Goal: Information Seeking & Learning: Learn about a topic

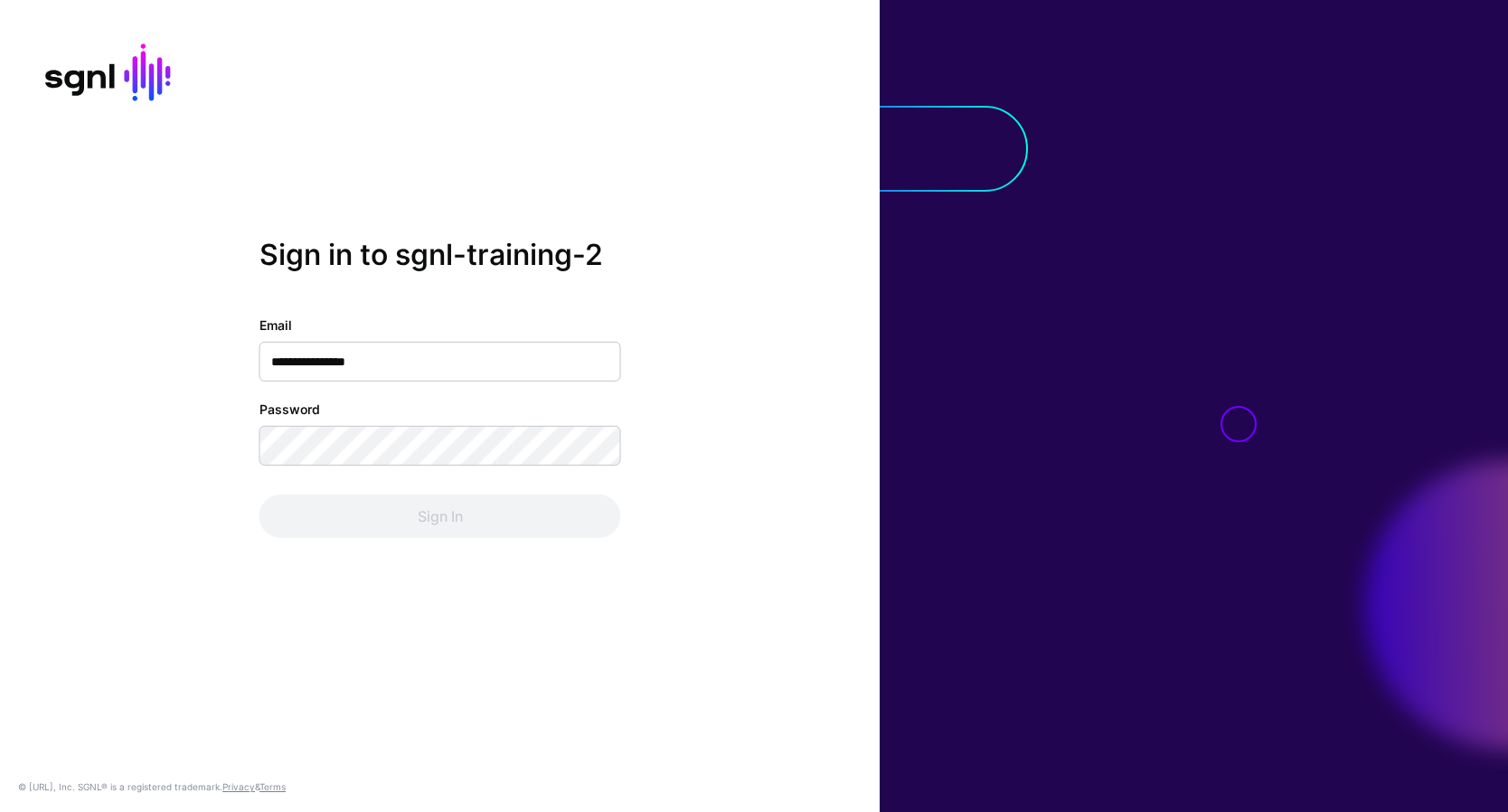
type input "**********"
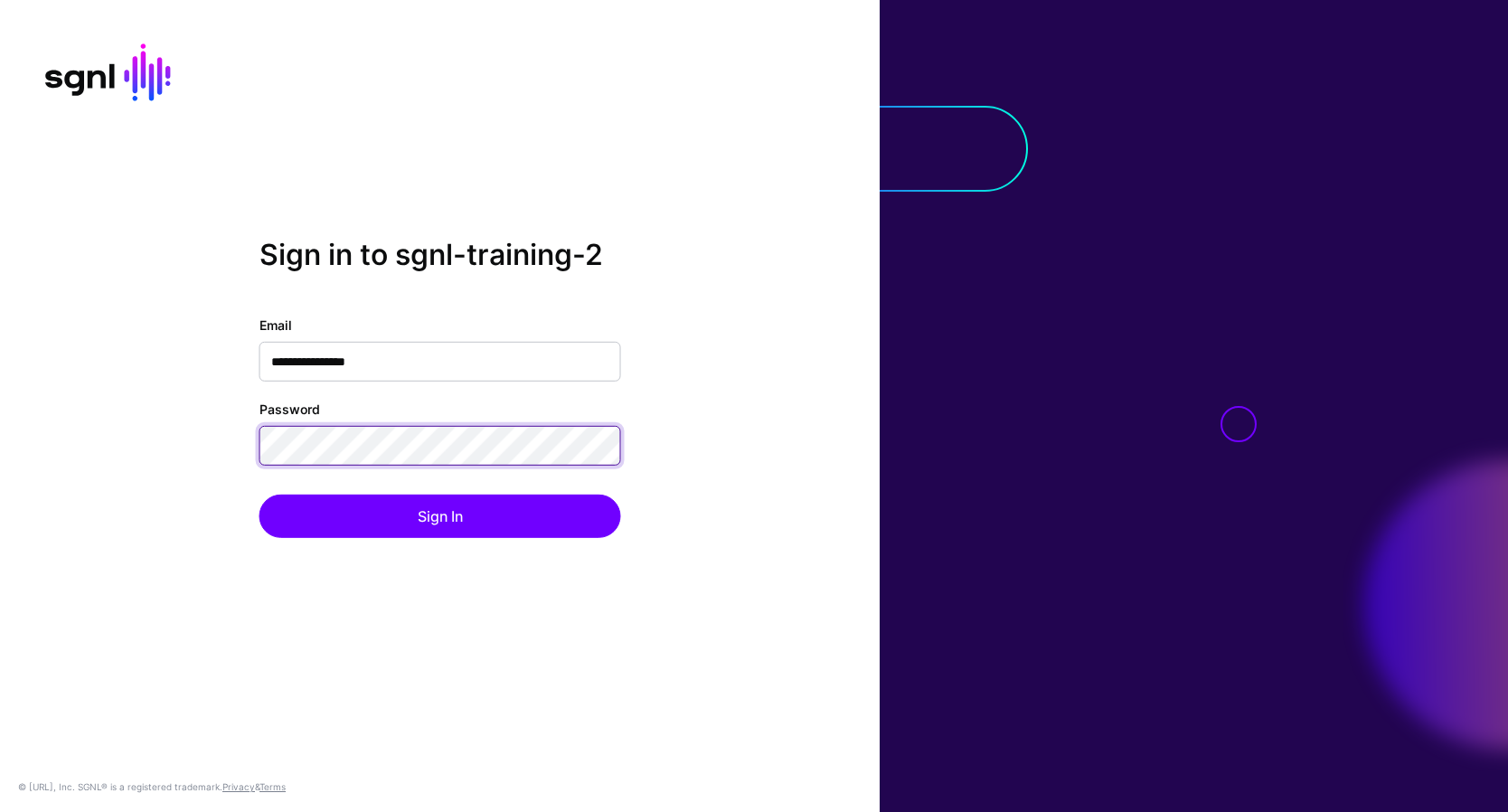
click at [260, 495] on button "Sign In" at bounding box center [440, 516] width 362 height 43
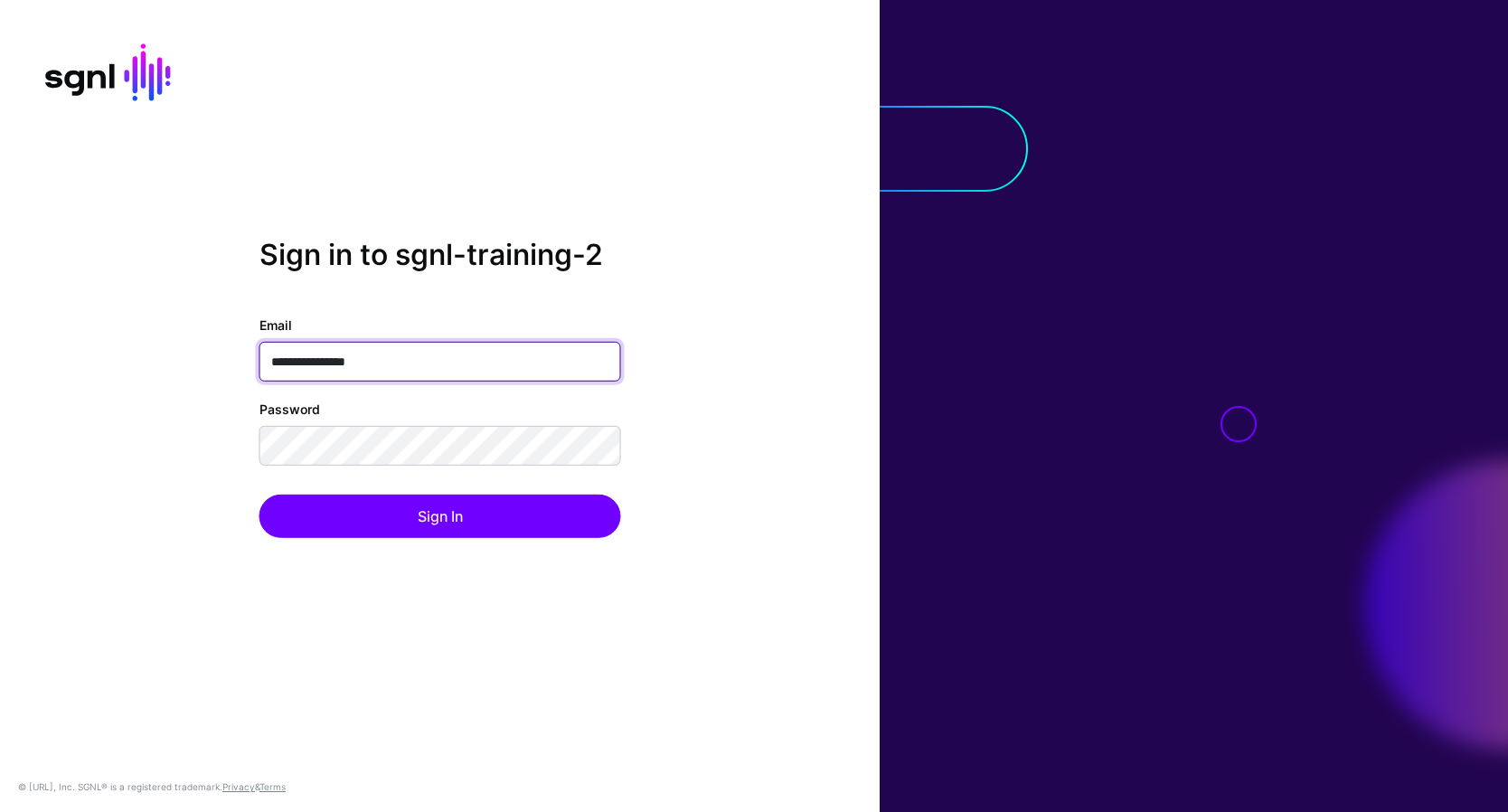
click at [427, 365] on input "**********" at bounding box center [440, 361] width 362 height 40
paste input "email"
type input "**********"
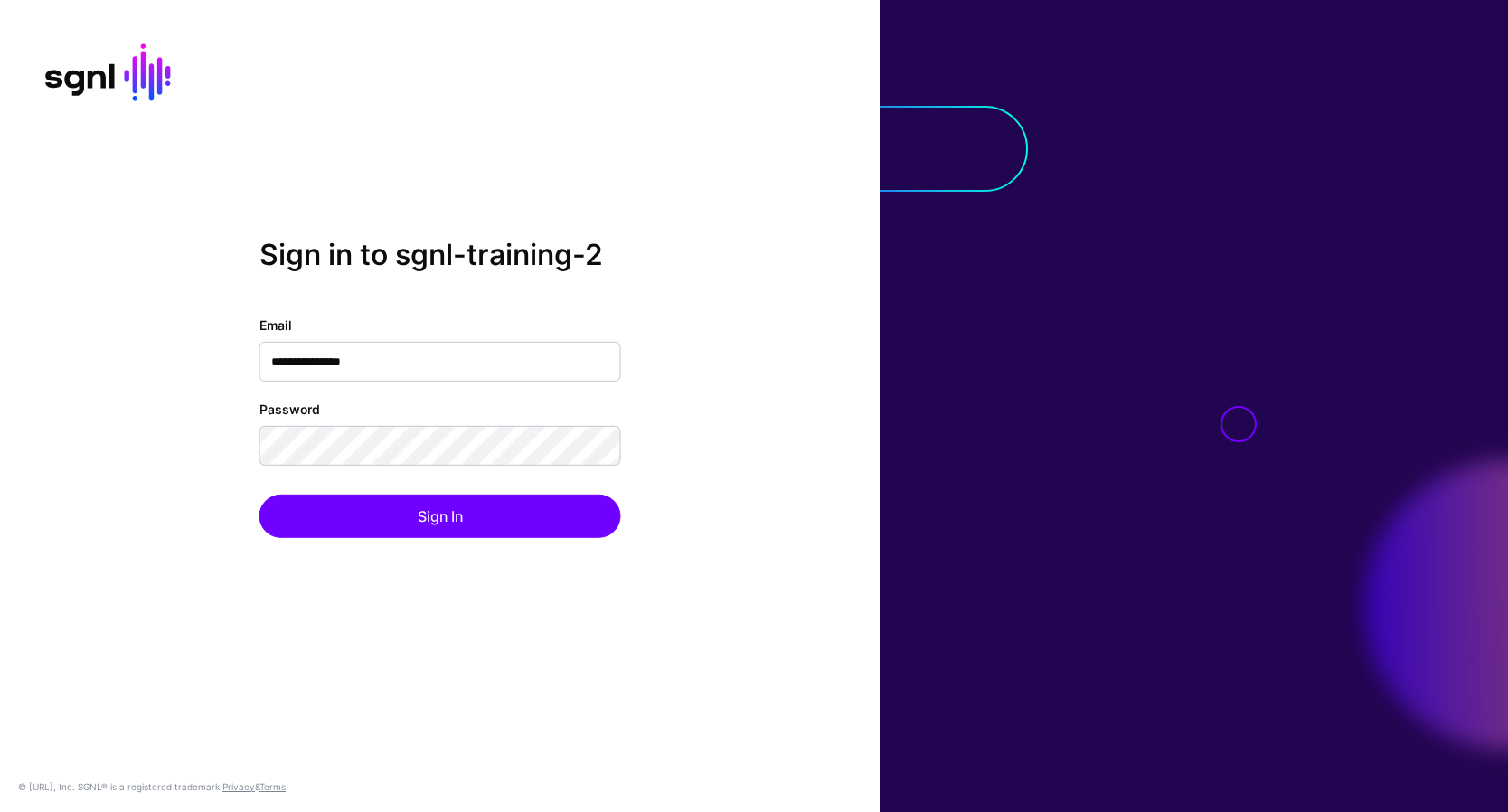
click at [143, 394] on div "**********" at bounding box center [440, 406] width 880 height 337
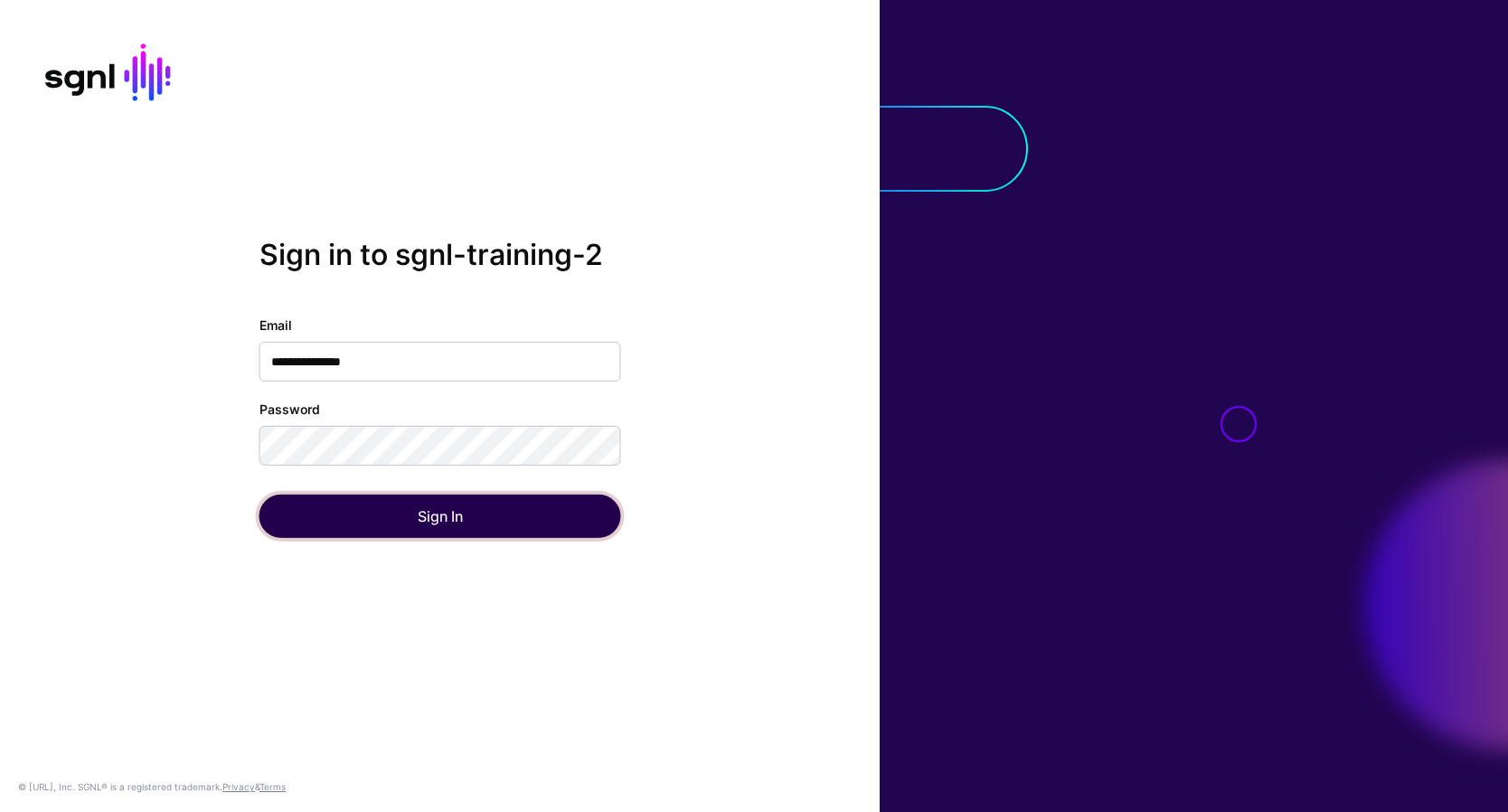
click at [380, 509] on button "Sign In" at bounding box center [440, 516] width 362 height 43
click at [559, 528] on button "Sign In" at bounding box center [440, 516] width 362 height 43
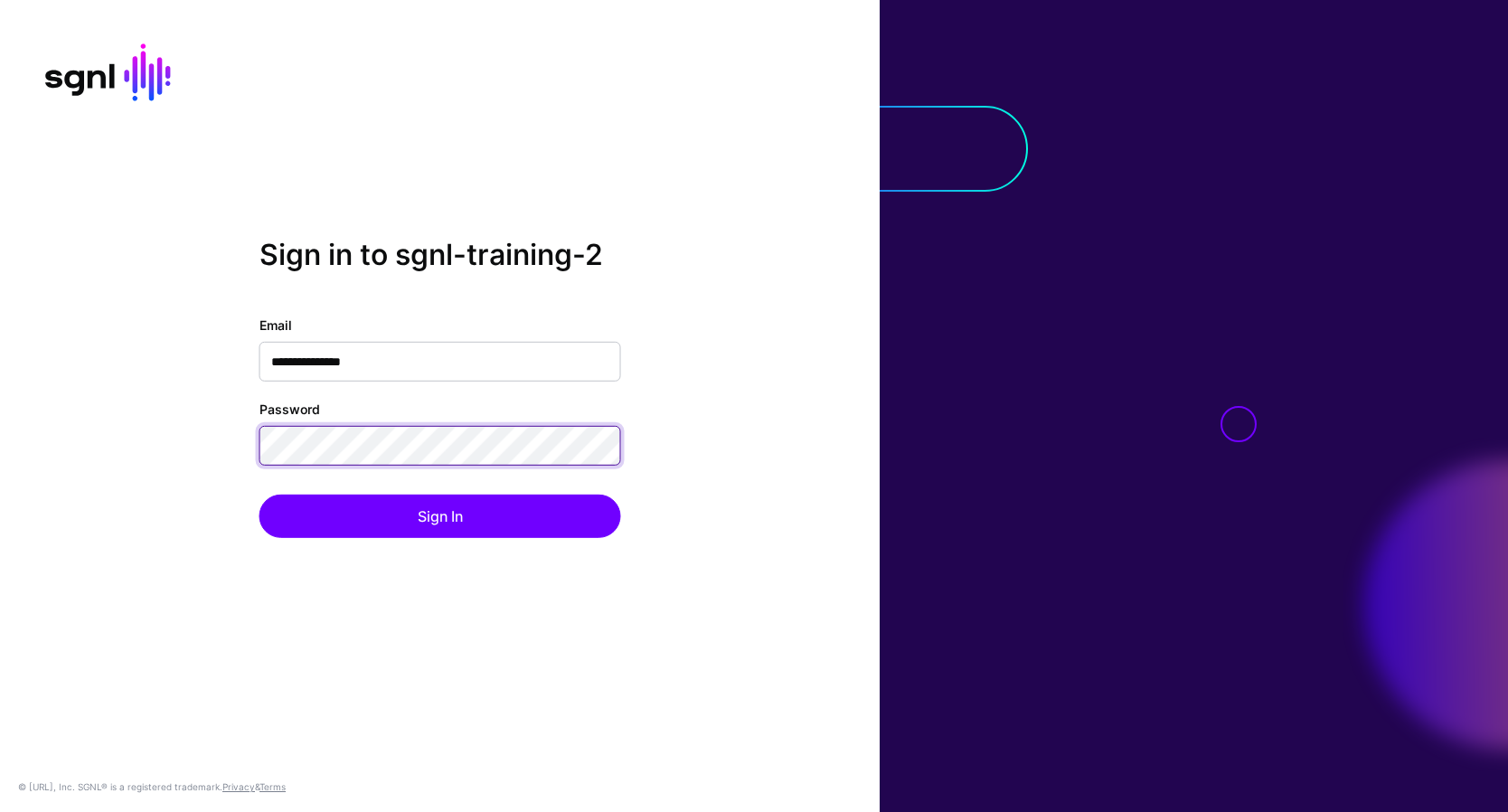
click at [260, 495] on button "Sign In" at bounding box center [440, 516] width 362 height 43
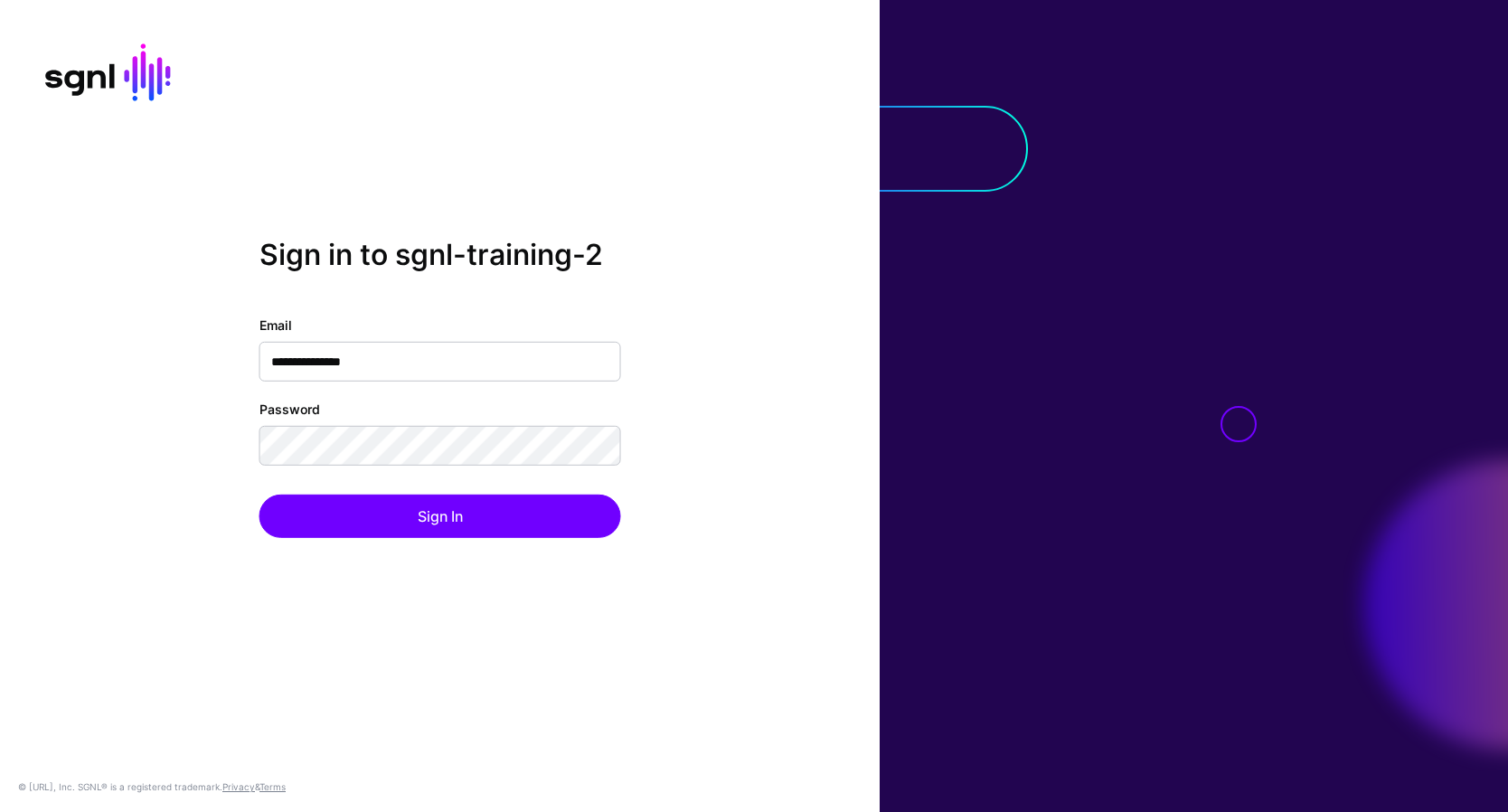
click at [151, 468] on div "**********" at bounding box center [440, 406] width 880 height 337
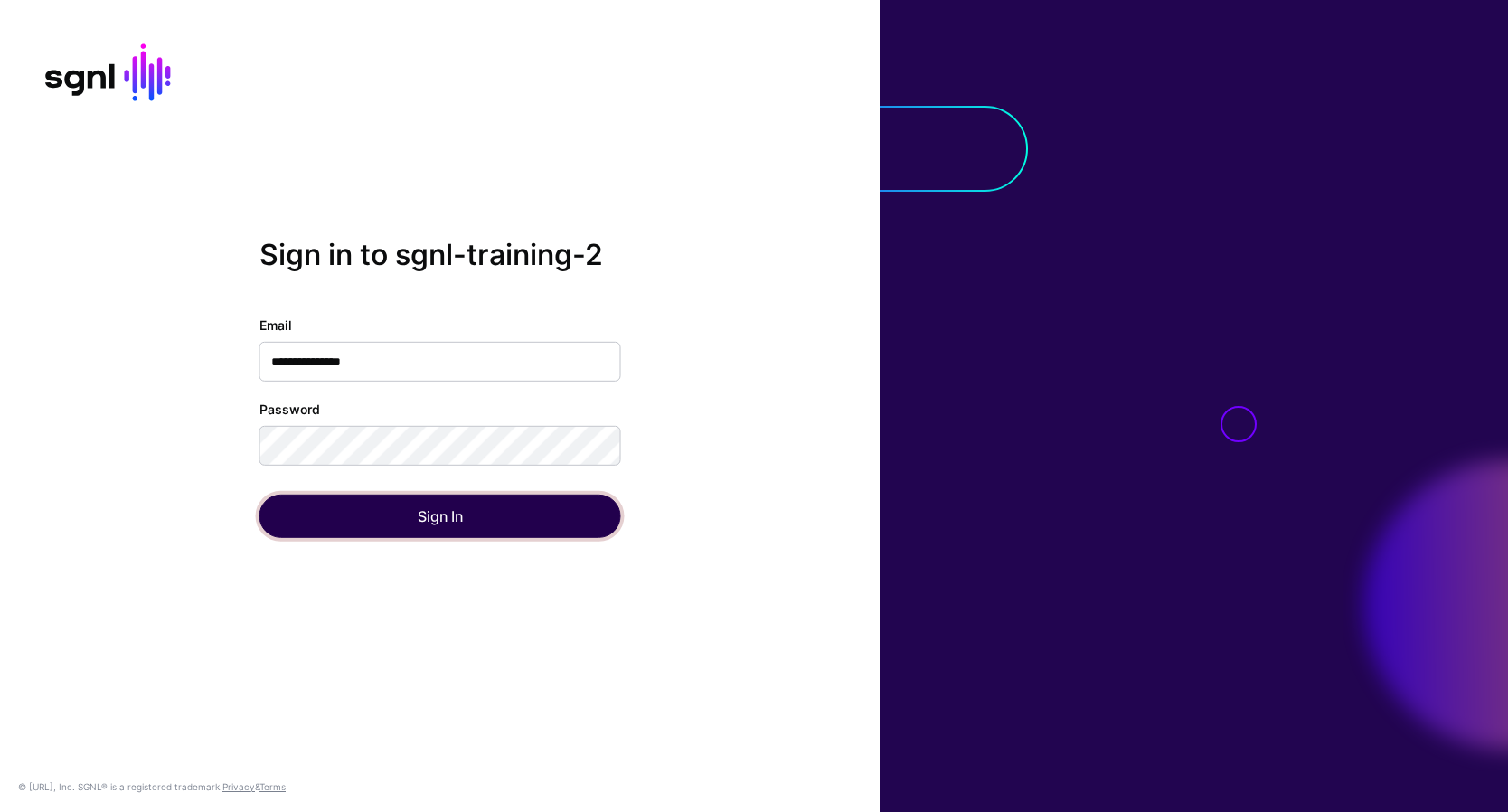
click at [370, 512] on button "Sign In" at bounding box center [440, 516] width 362 height 43
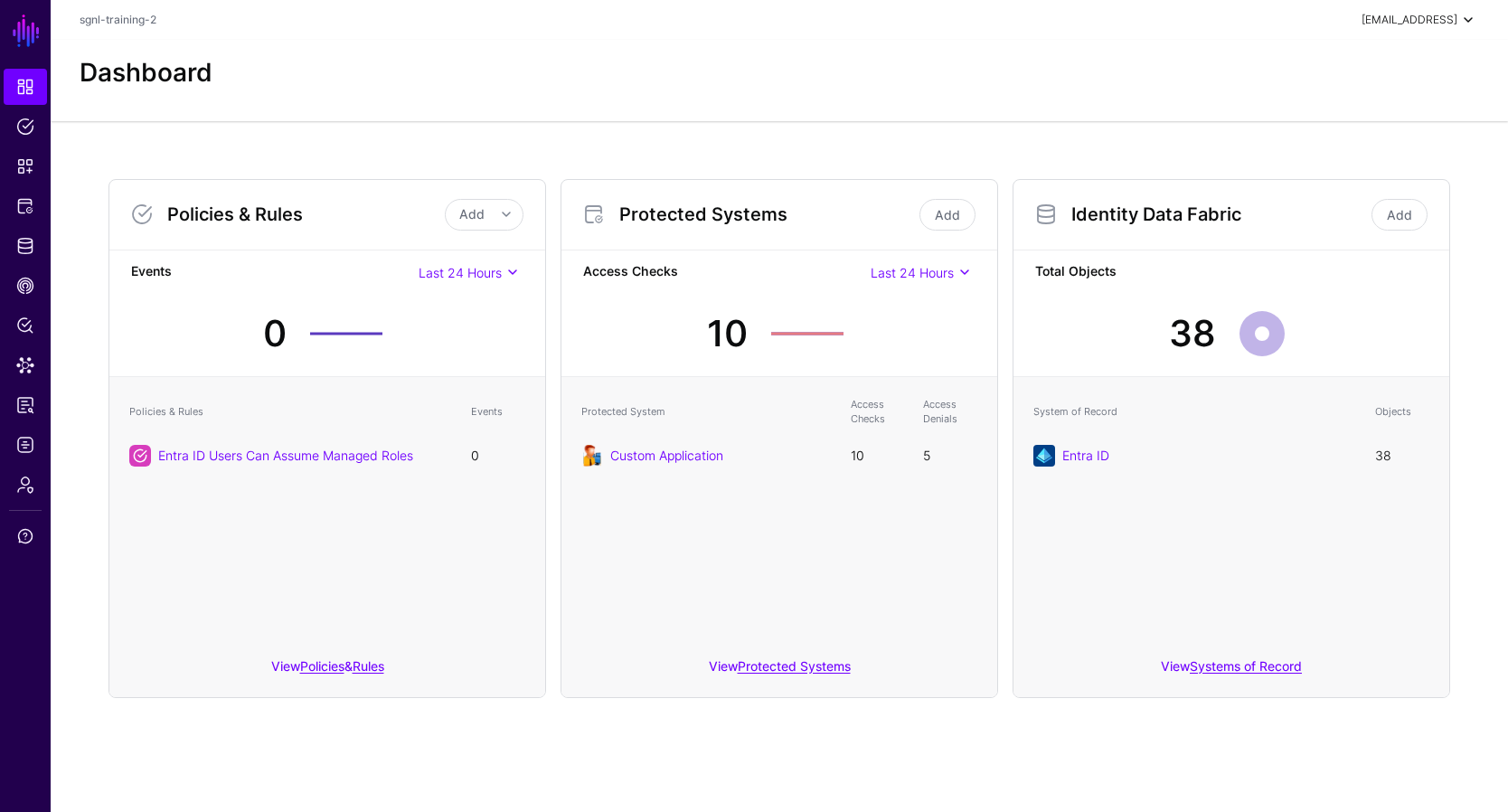
click at [1467, 22] on span at bounding box center [1468, 19] width 21 height 21
click at [25, 474] on link "Admin" at bounding box center [25, 484] width 43 height 36
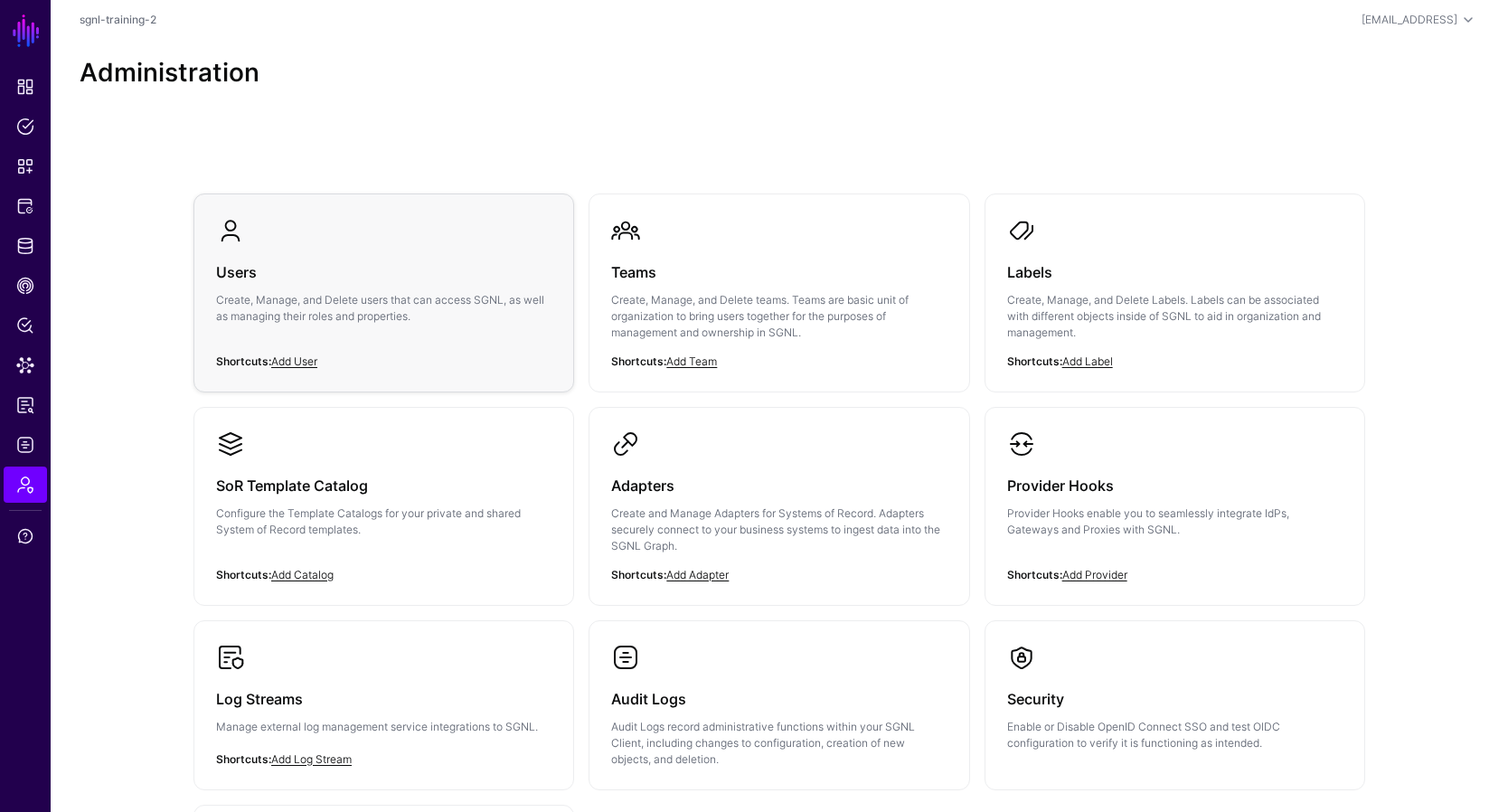
click at [273, 287] on div "Users Create, Manage, and Delete users that can access SGNL, as well as managin…" at bounding box center [384, 299] width 336 height 108
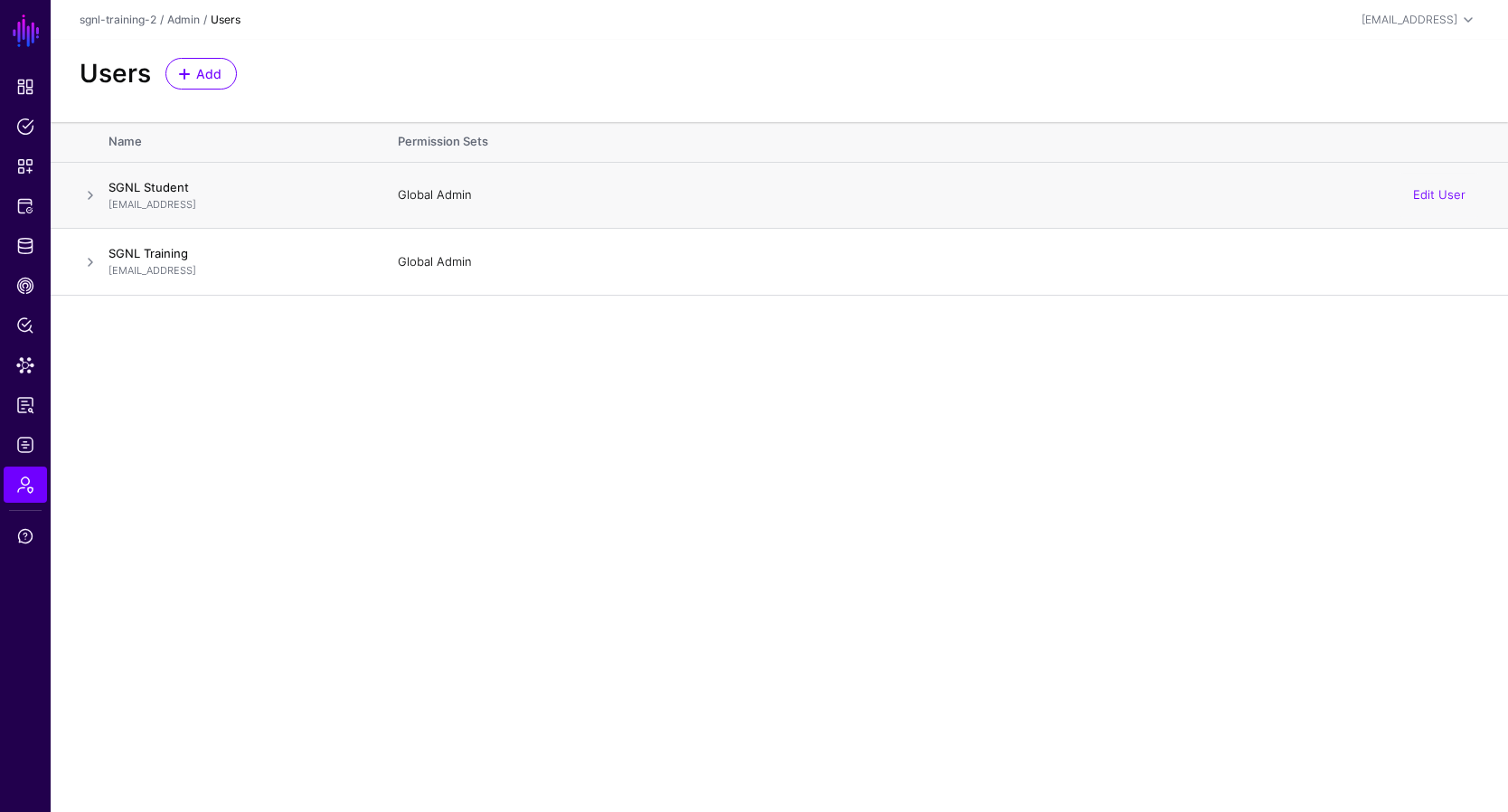
click at [95, 193] on span at bounding box center [90, 195] width 21 height 21
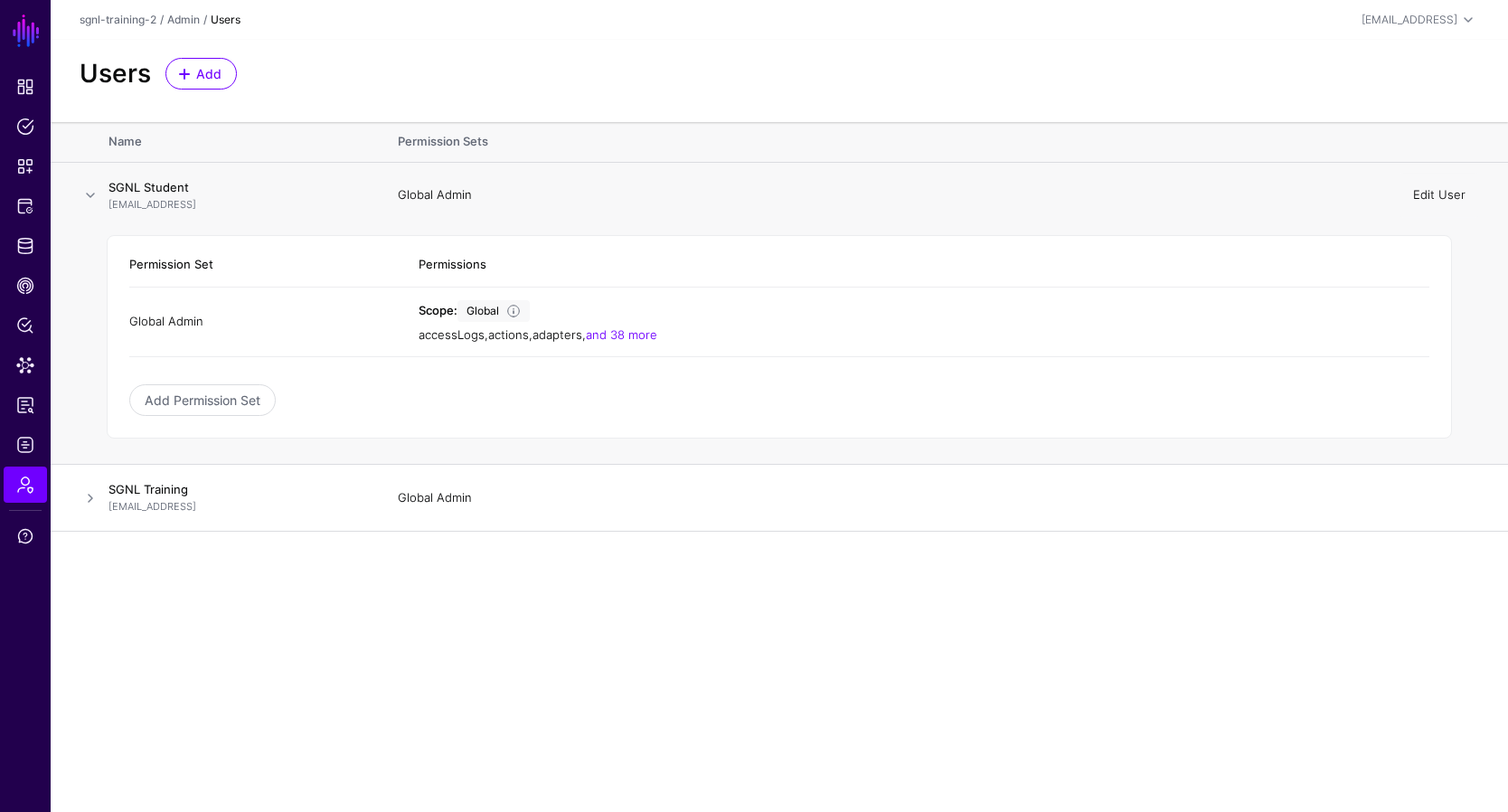
click at [1438, 189] on link "Edit User" at bounding box center [1439, 194] width 52 height 14
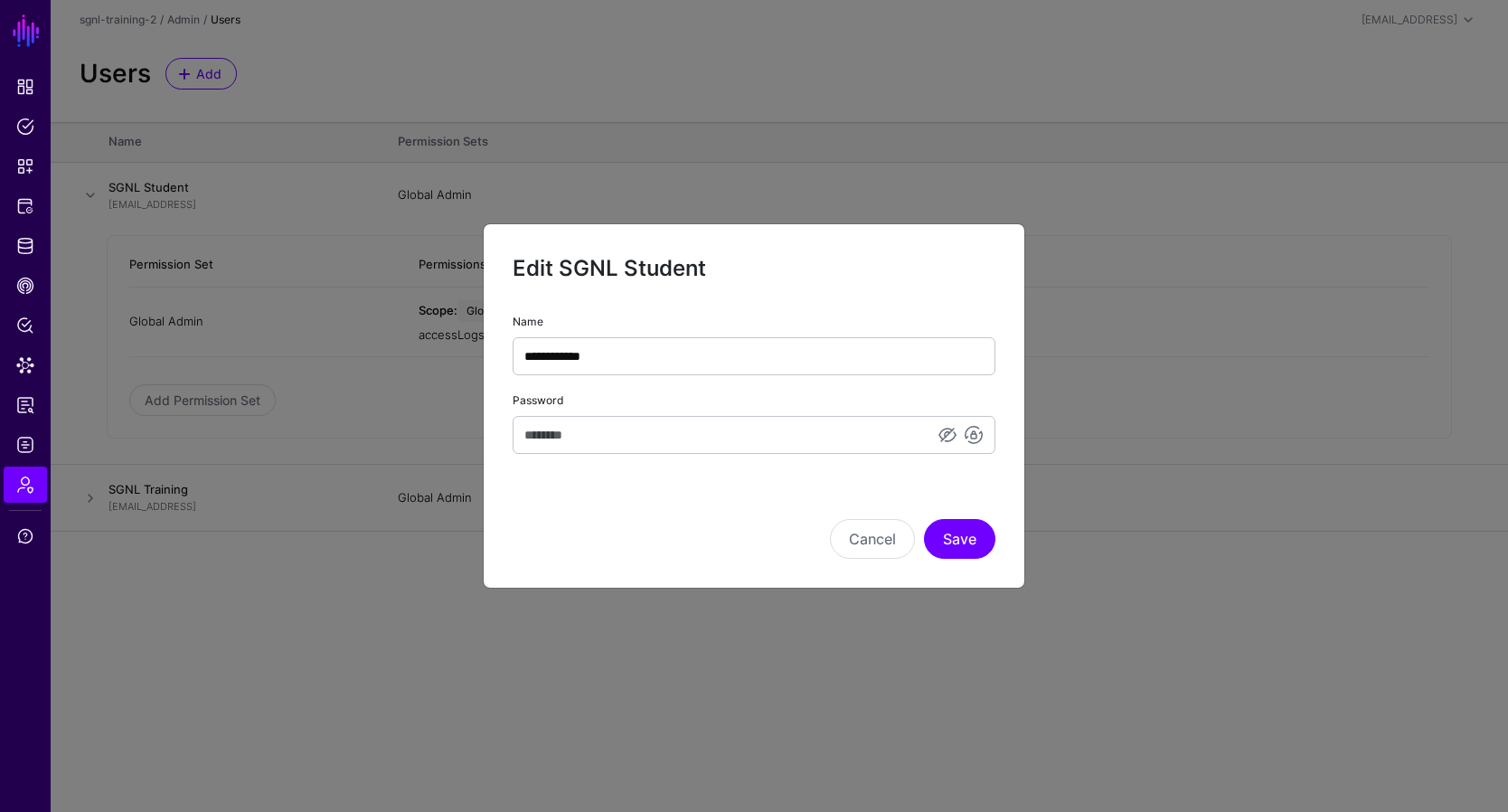
click at [680, 558] on div "**********" at bounding box center [754, 406] width 542 height 365
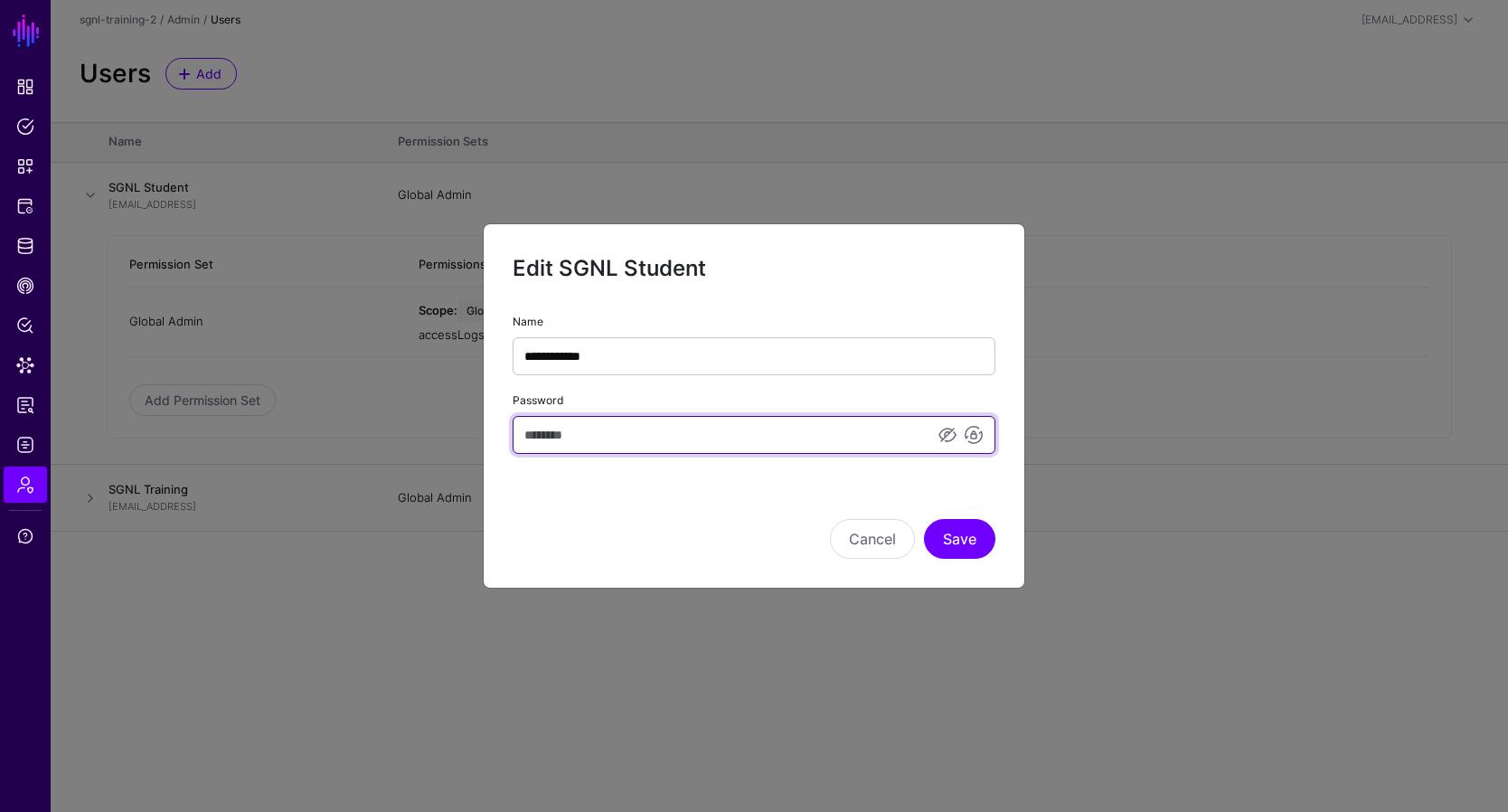
click at [627, 433] on input "Password" at bounding box center [754, 434] width 483 height 38
paste input "**********"
type input "**********"
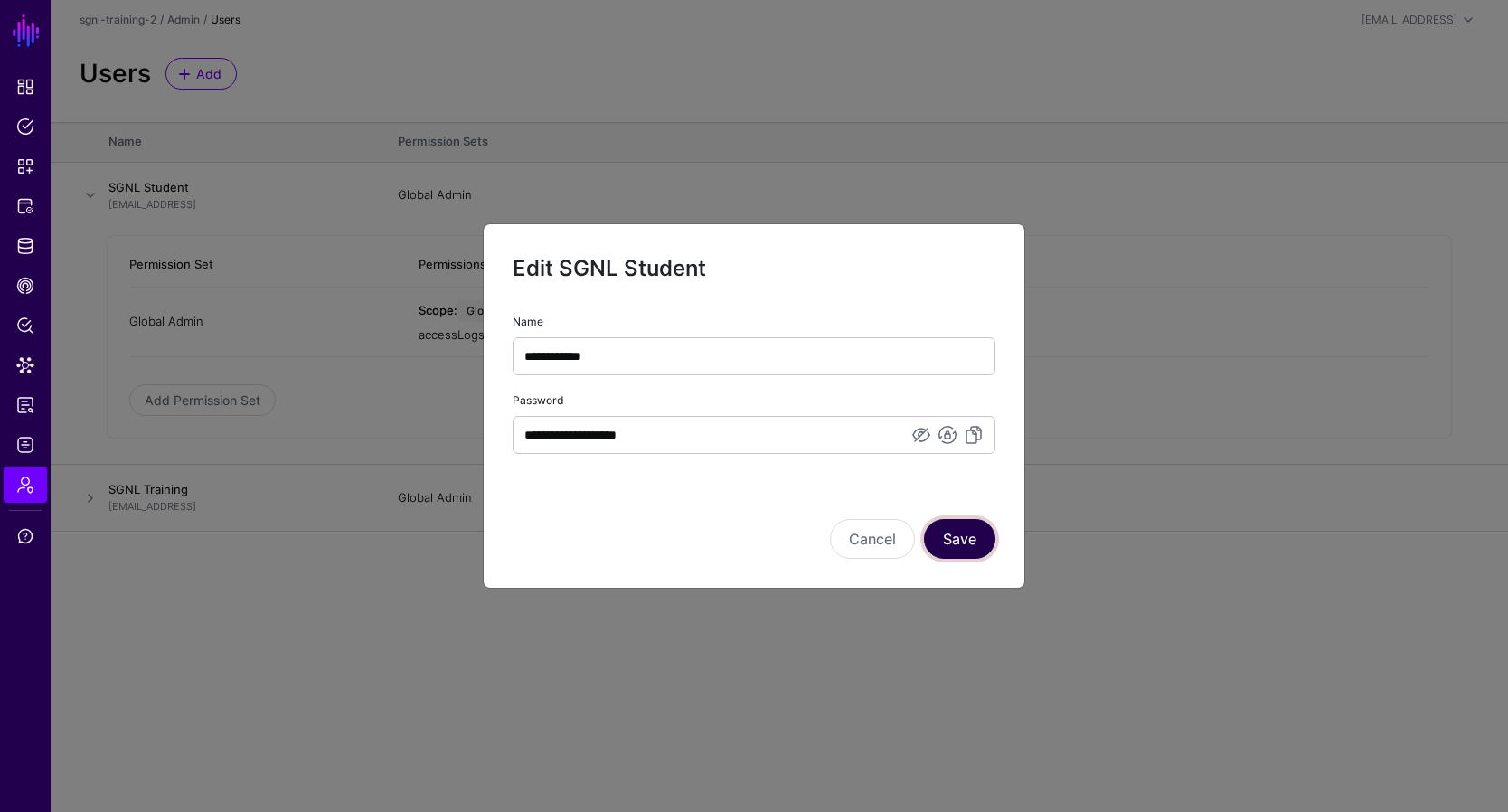
click at [961, 547] on button "Save" at bounding box center [960, 538] width 71 height 40
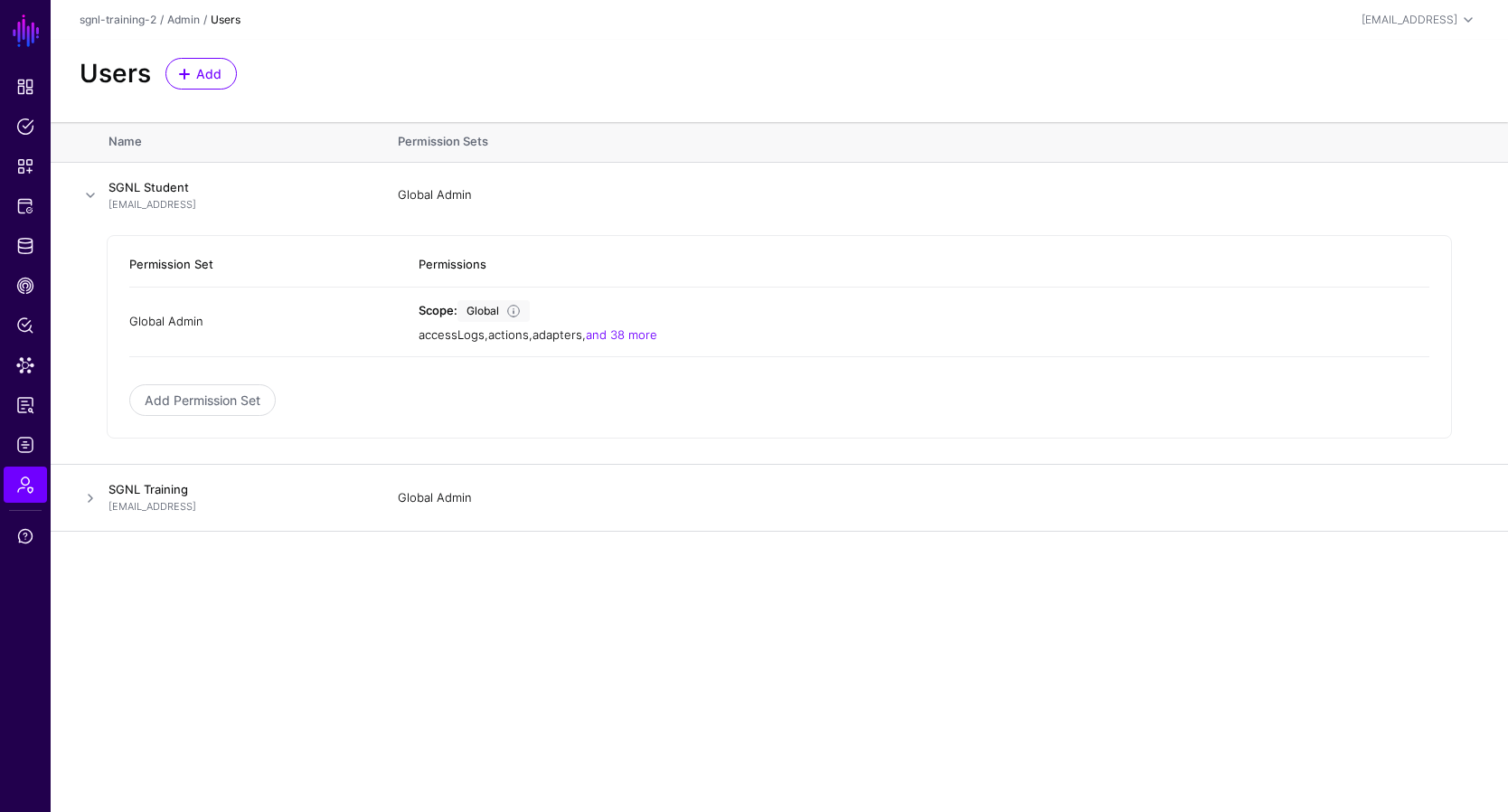
click at [1465, 4] on header "sgnl-training-2 / Admin / Users student@sgnl.ai SGNL Student student@sgnl.ai sg…" at bounding box center [779, 19] width 1458 height 40
click at [1464, 21] on span at bounding box center [1468, 19] width 21 height 21
click at [1341, 154] on div "Log out" at bounding box center [1334, 157] width 45 height 16
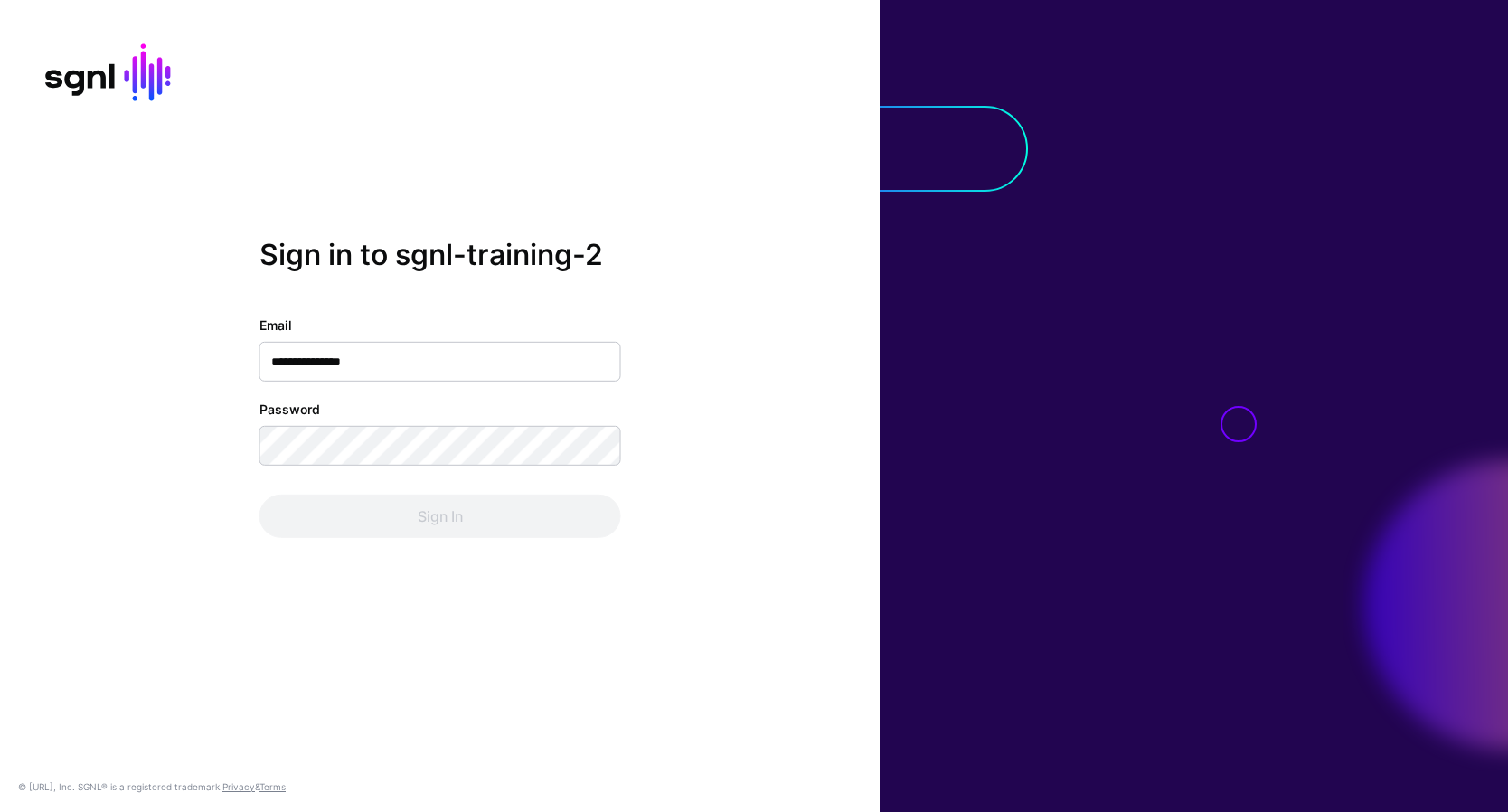
type input "**********"
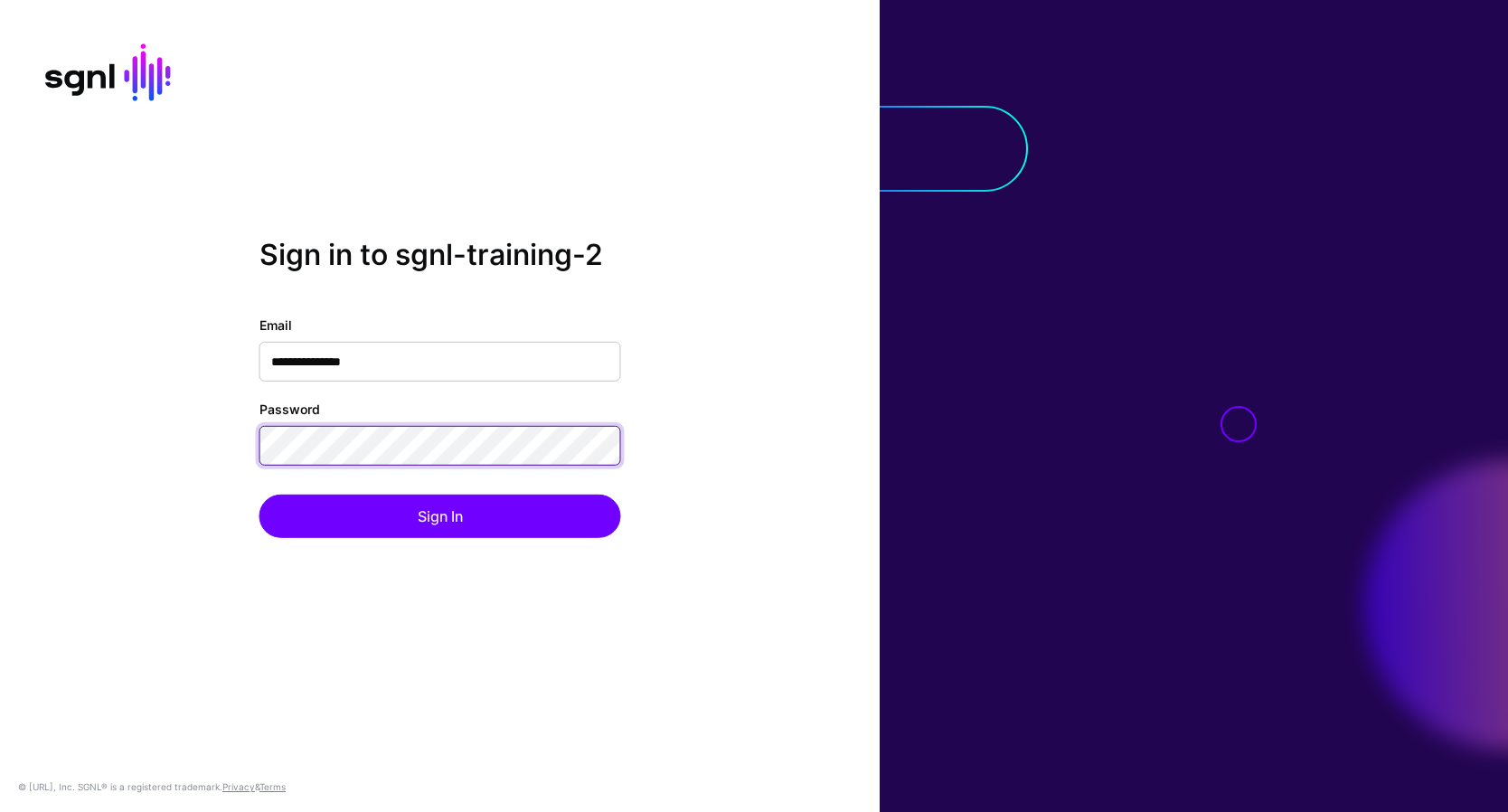
click at [260, 495] on button "Sign In" at bounding box center [440, 516] width 362 height 43
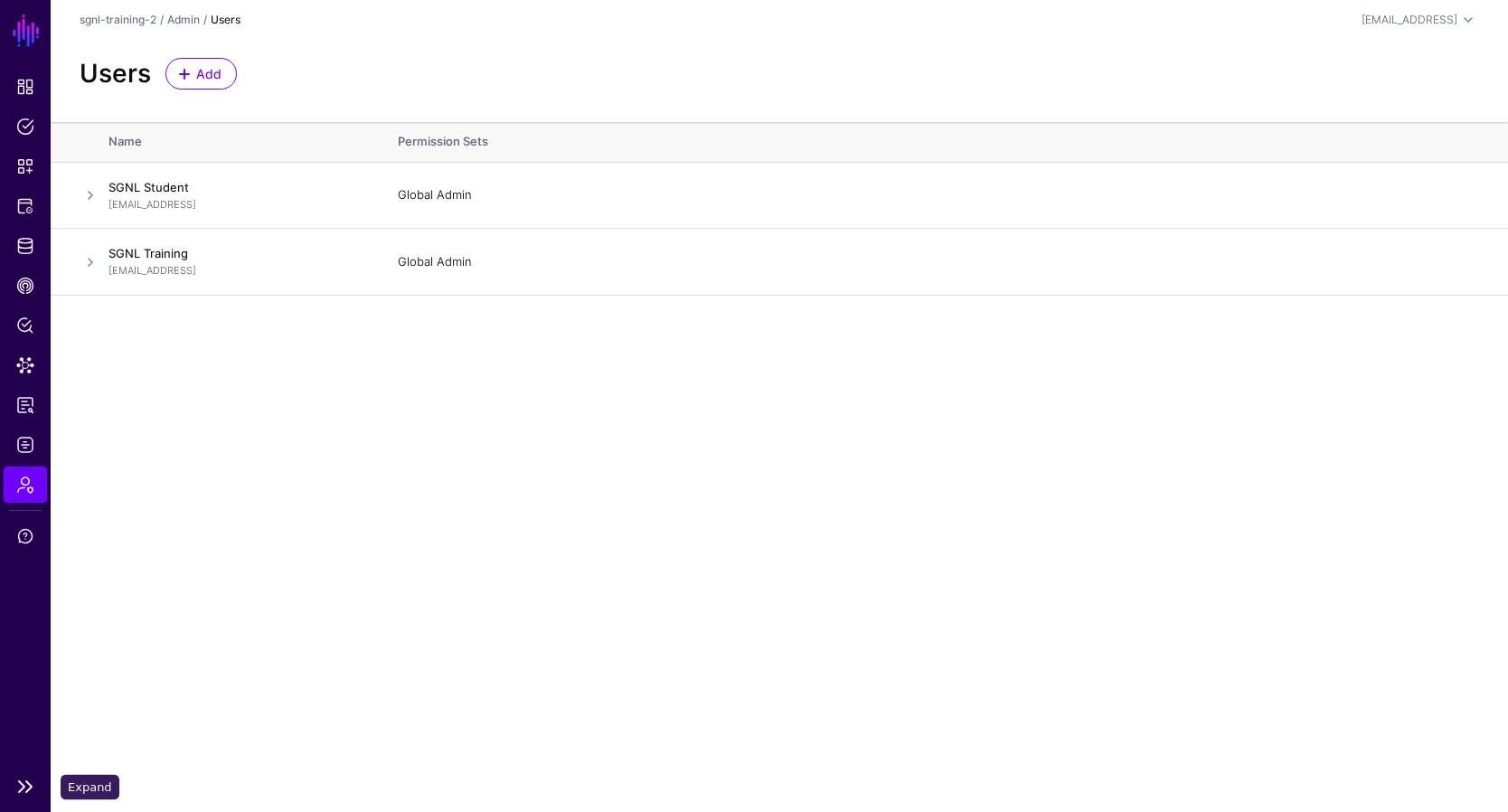
click at [21, 780] on link at bounding box center [25, 786] width 50 height 21
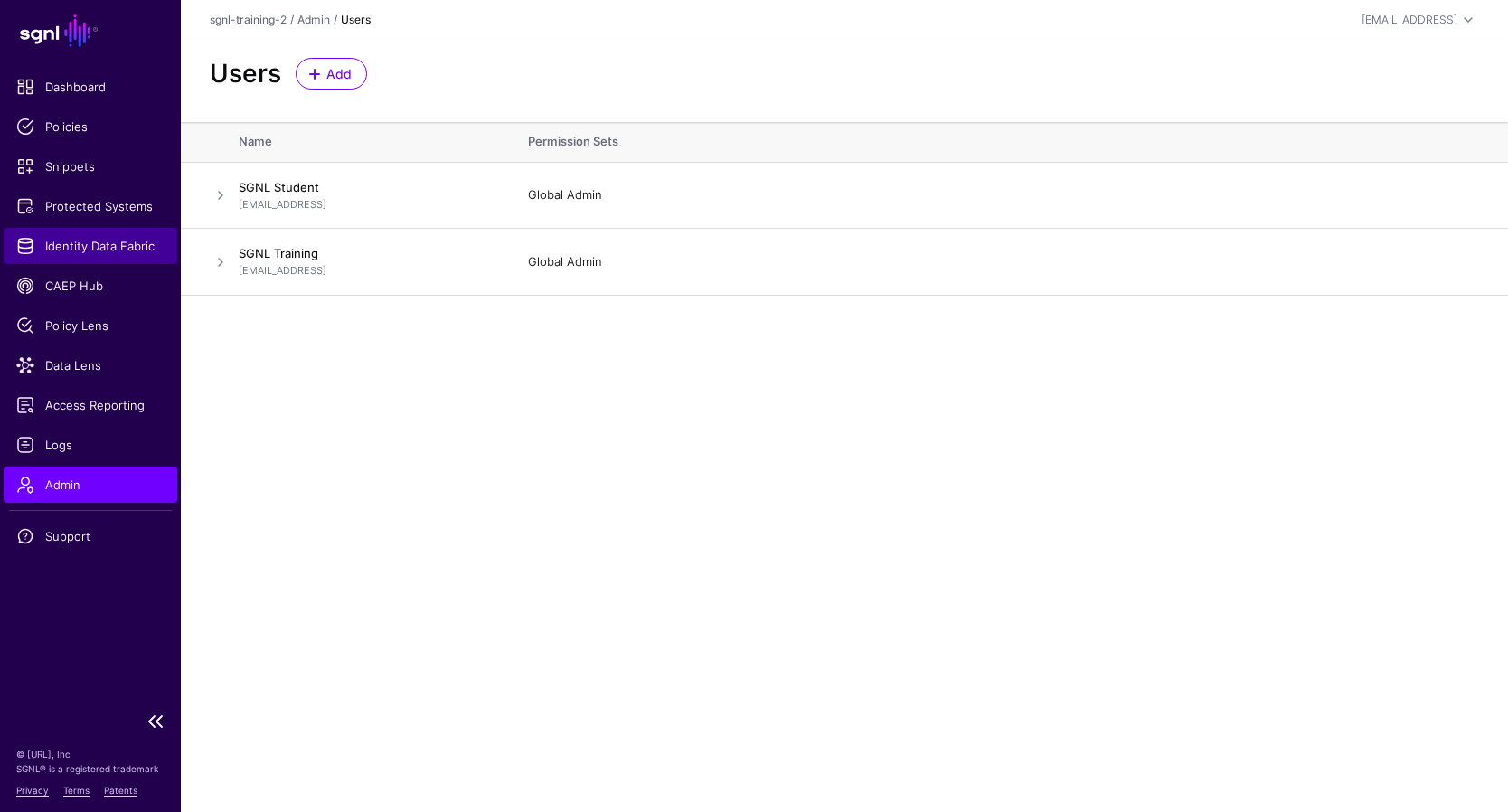
click at [121, 243] on span "Identity Data Fabric" at bounding box center [91, 246] width 149 height 18
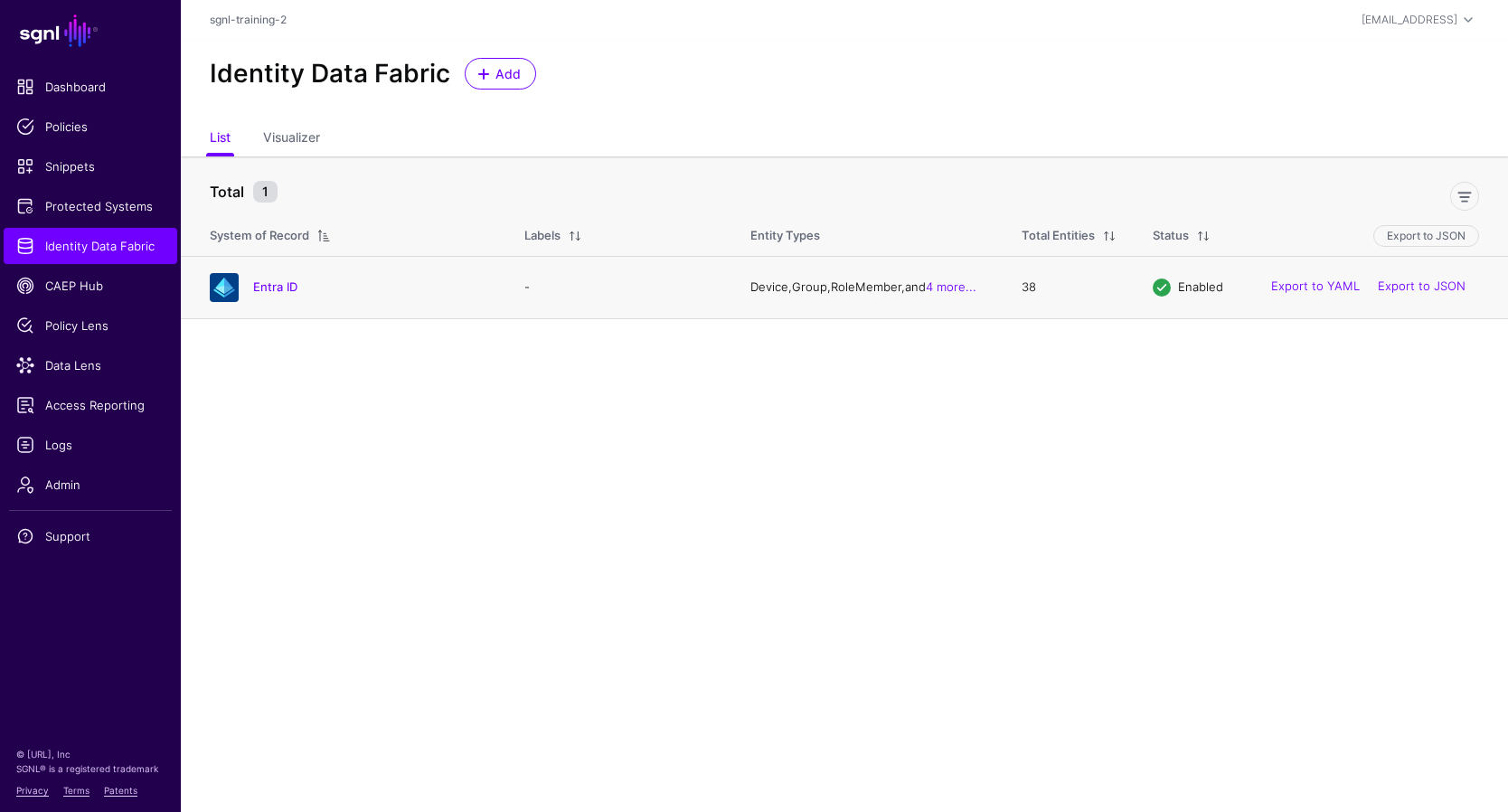
click at [645, 293] on td "-" at bounding box center [619, 286] width 226 height 63
click at [296, 288] on link "Entra ID" at bounding box center [275, 286] width 44 height 14
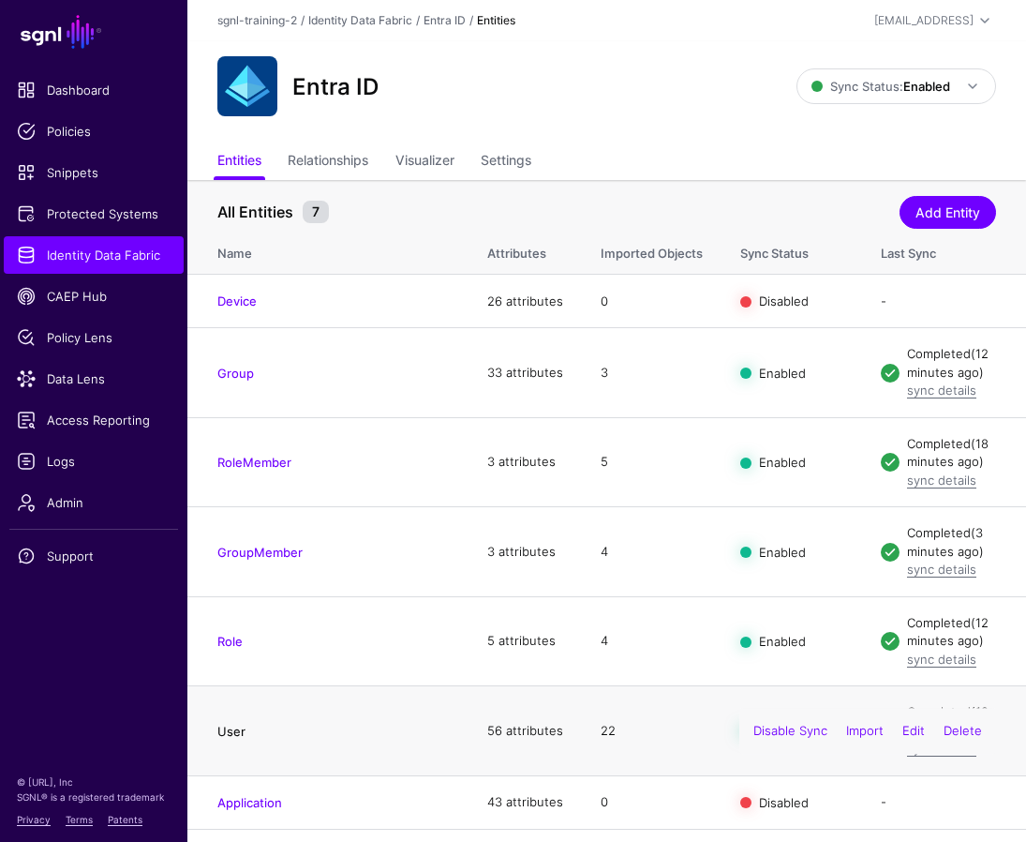
click at [227, 724] on link "User" at bounding box center [231, 731] width 28 height 15
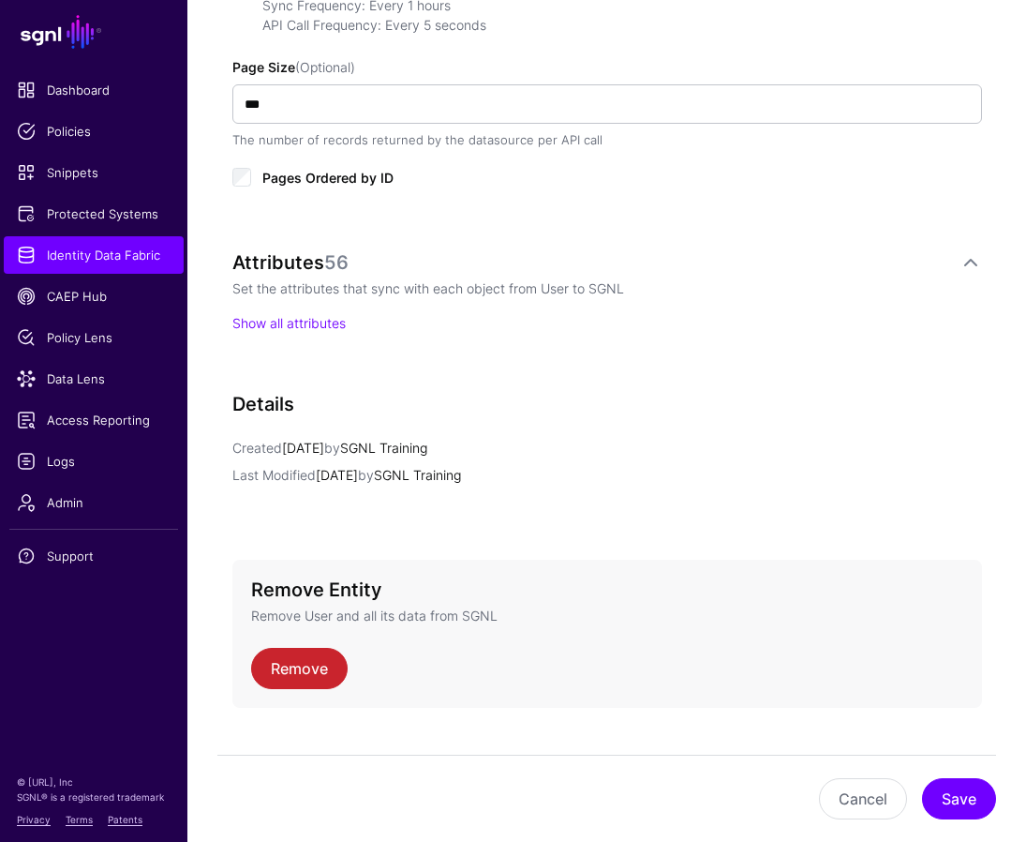
scroll to position [1072, 0]
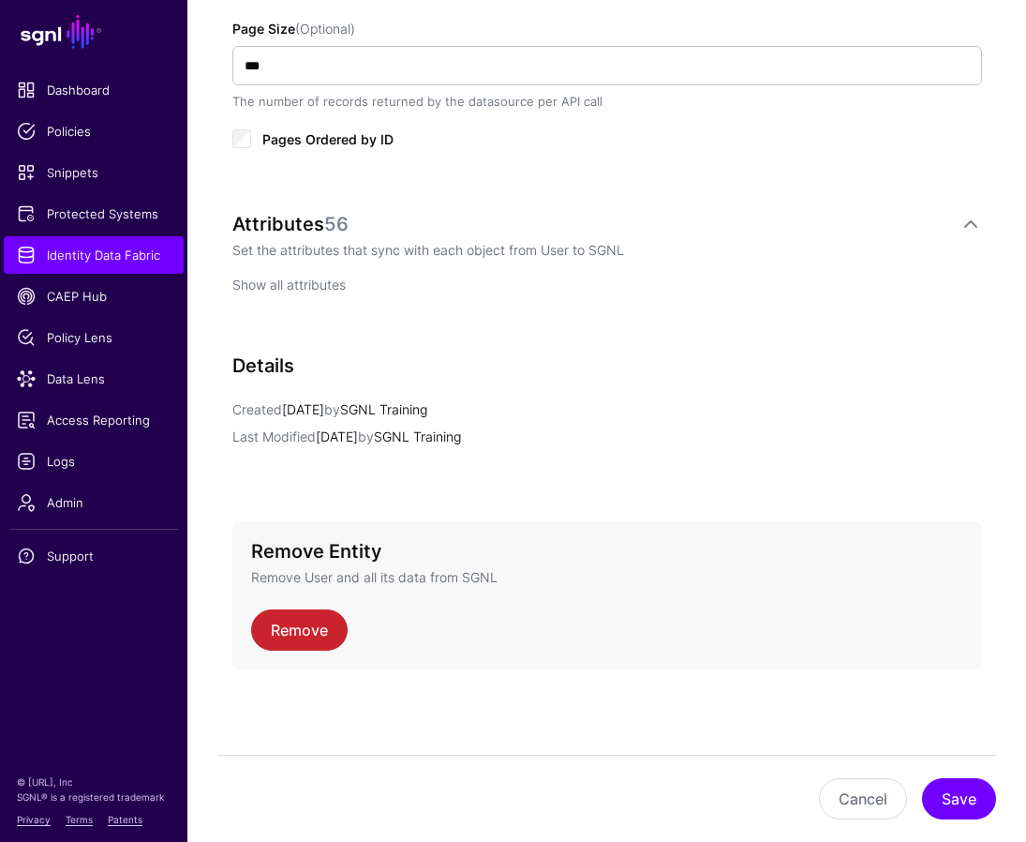
click at [331, 281] on link "Show all attributes" at bounding box center [288, 285] width 113 height 16
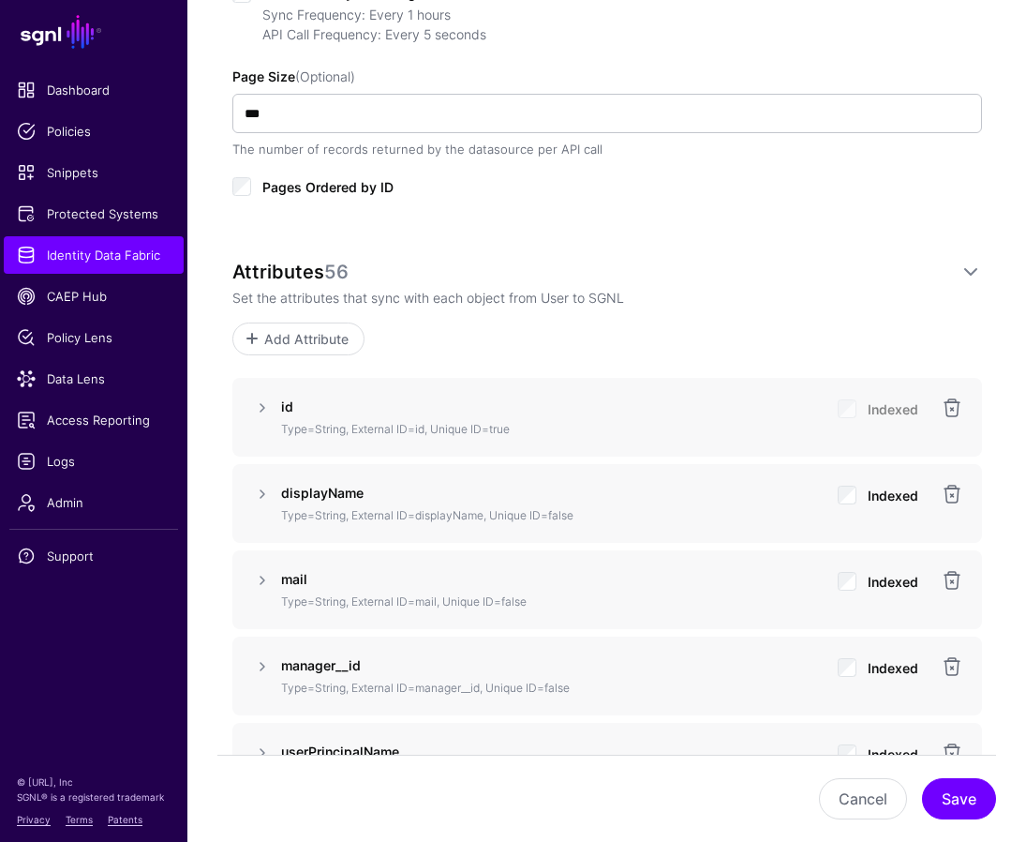
scroll to position [1025, 0]
click at [261, 411] on link at bounding box center [262, 407] width 22 height 22
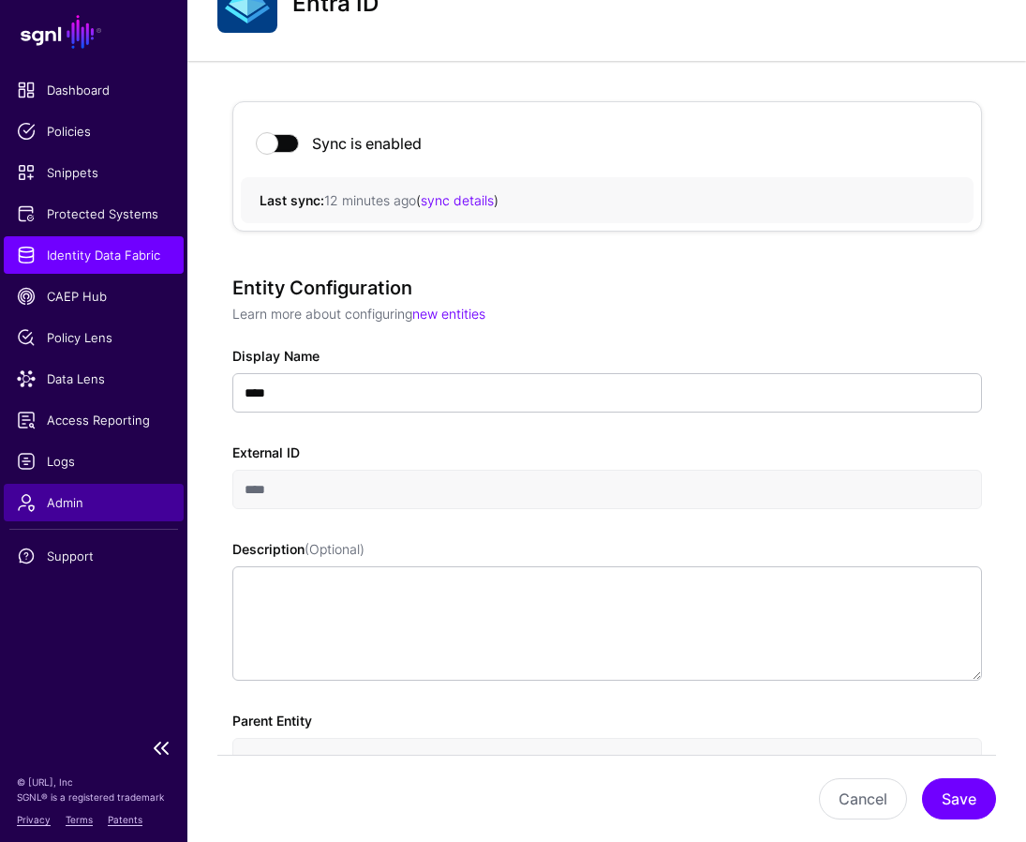
scroll to position [0, 0]
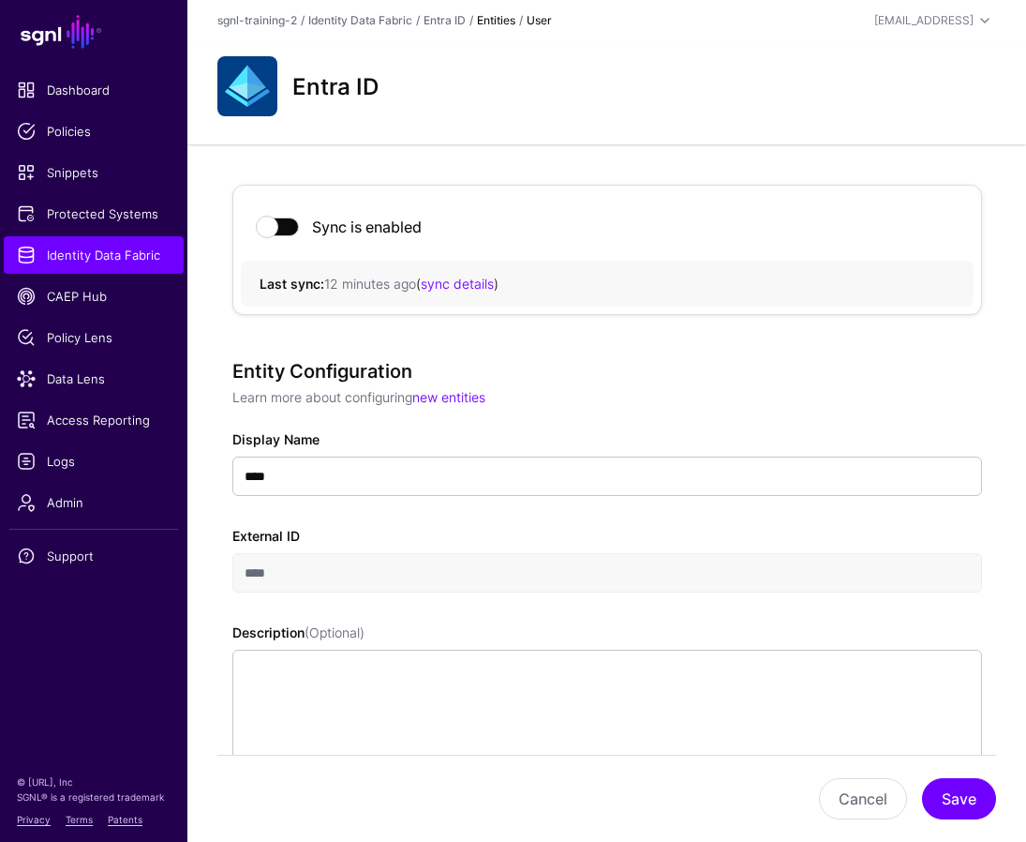
click at [249, 87] on img at bounding box center [247, 86] width 60 height 60
click at [450, 20] on link "Entra ID" at bounding box center [445, 20] width 42 height 14
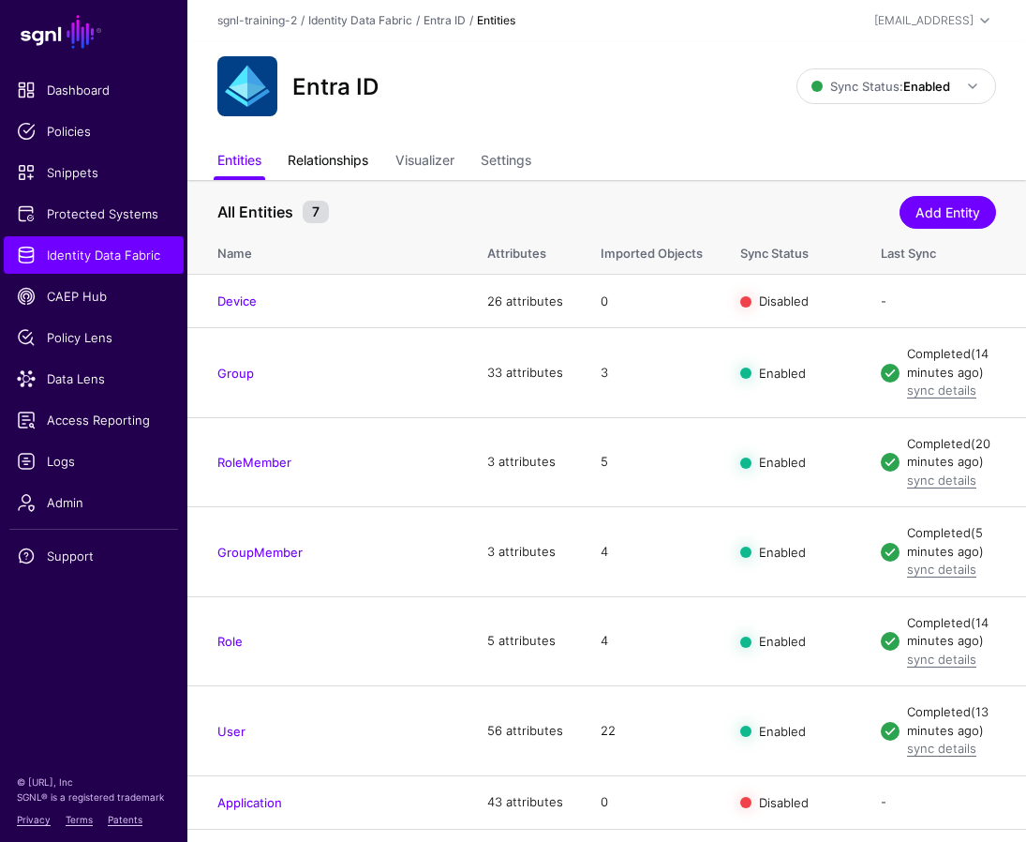
click at [335, 160] on link "Relationships" at bounding box center [328, 162] width 81 height 36
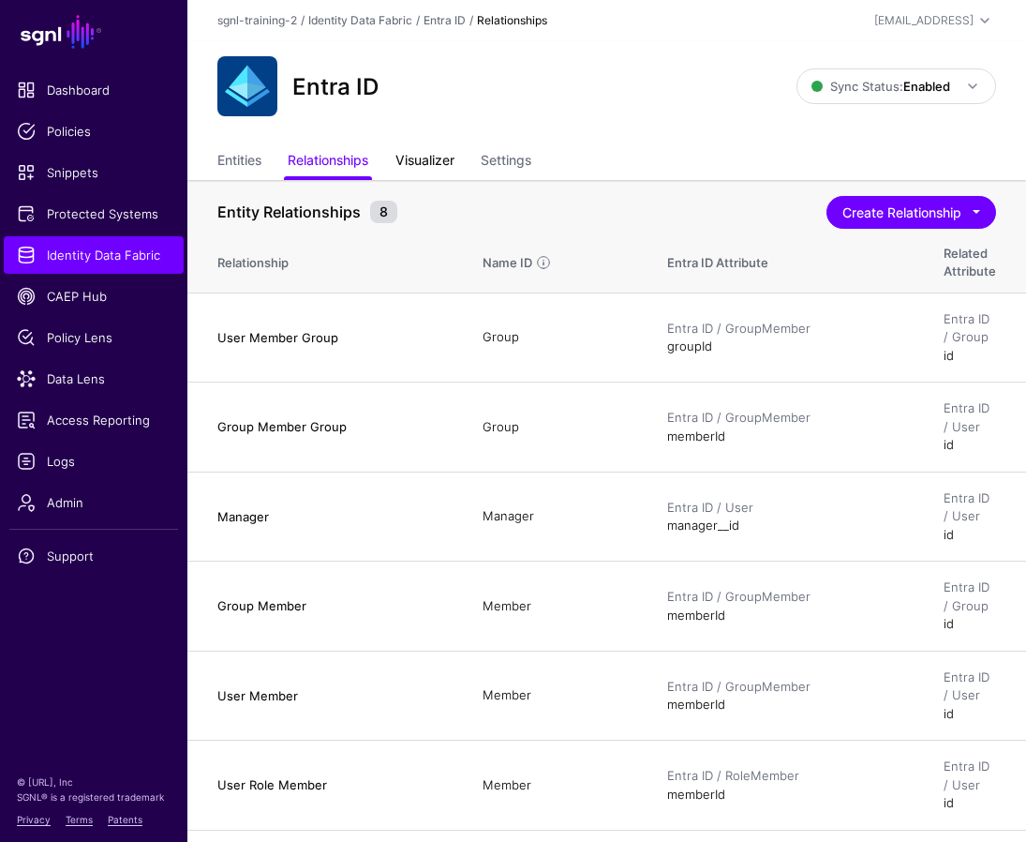
click at [422, 152] on link "Visualizer" at bounding box center [425, 162] width 59 height 36
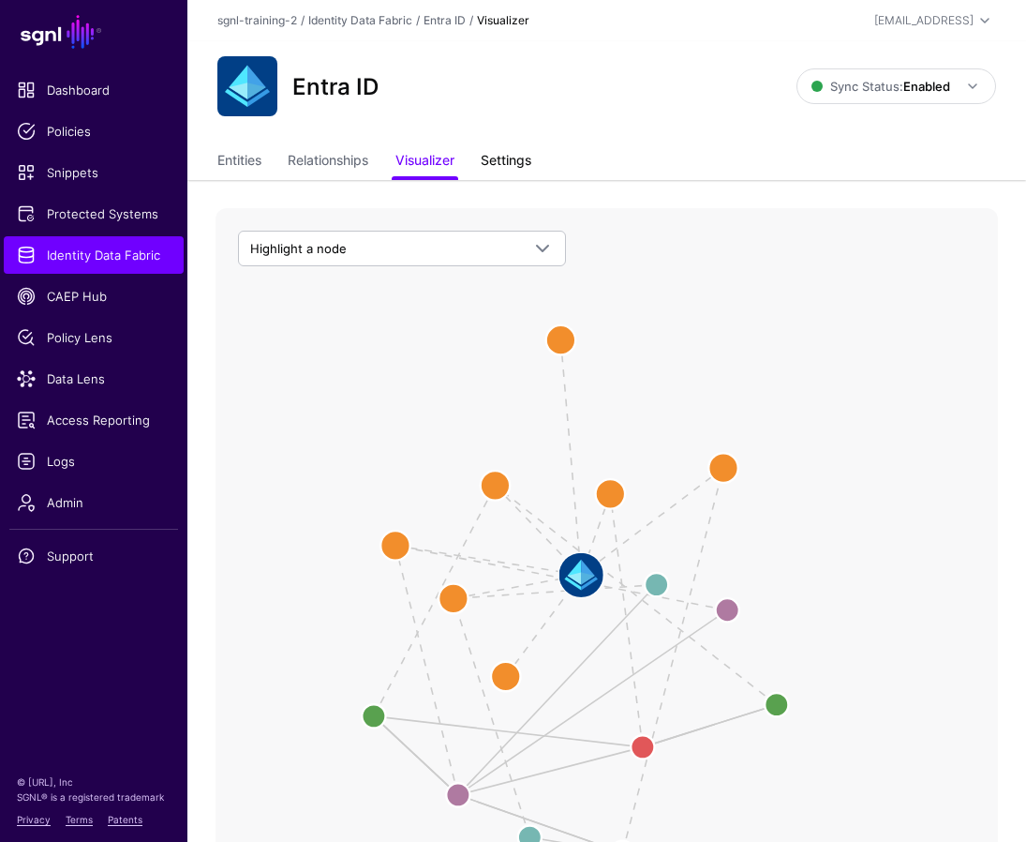
click at [499, 157] on link "Settings" at bounding box center [506, 162] width 51 height 36
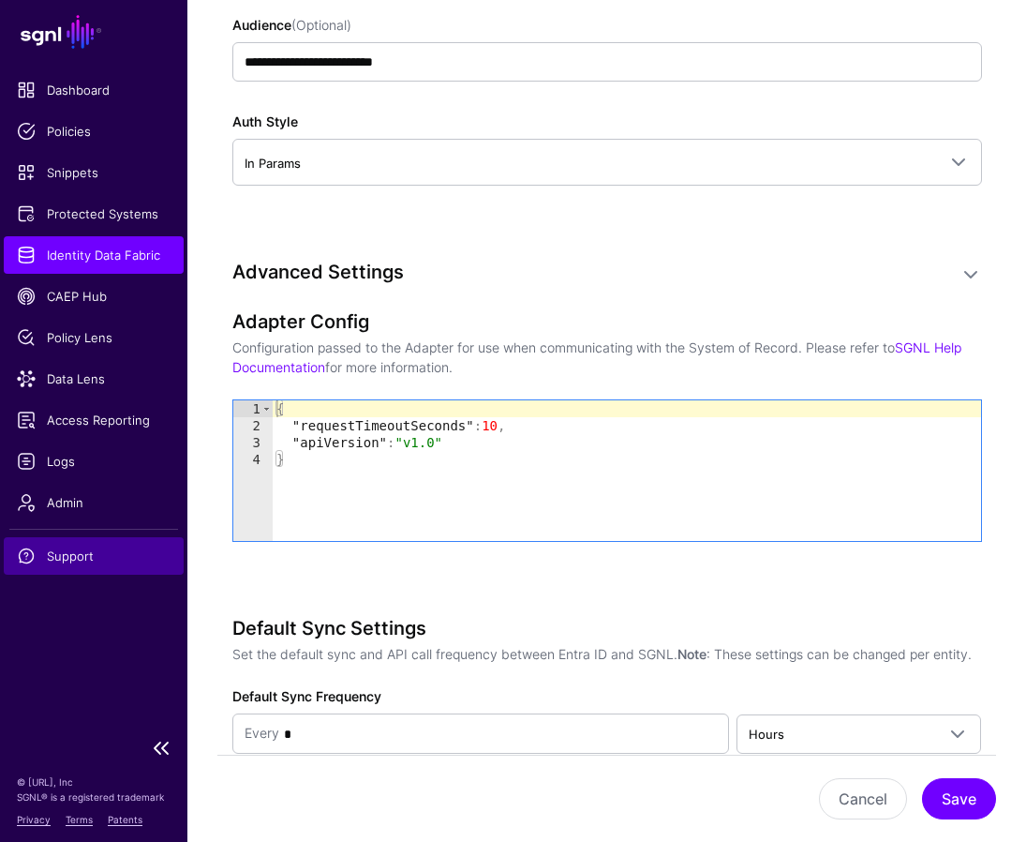
scroll to position [1685, 0]
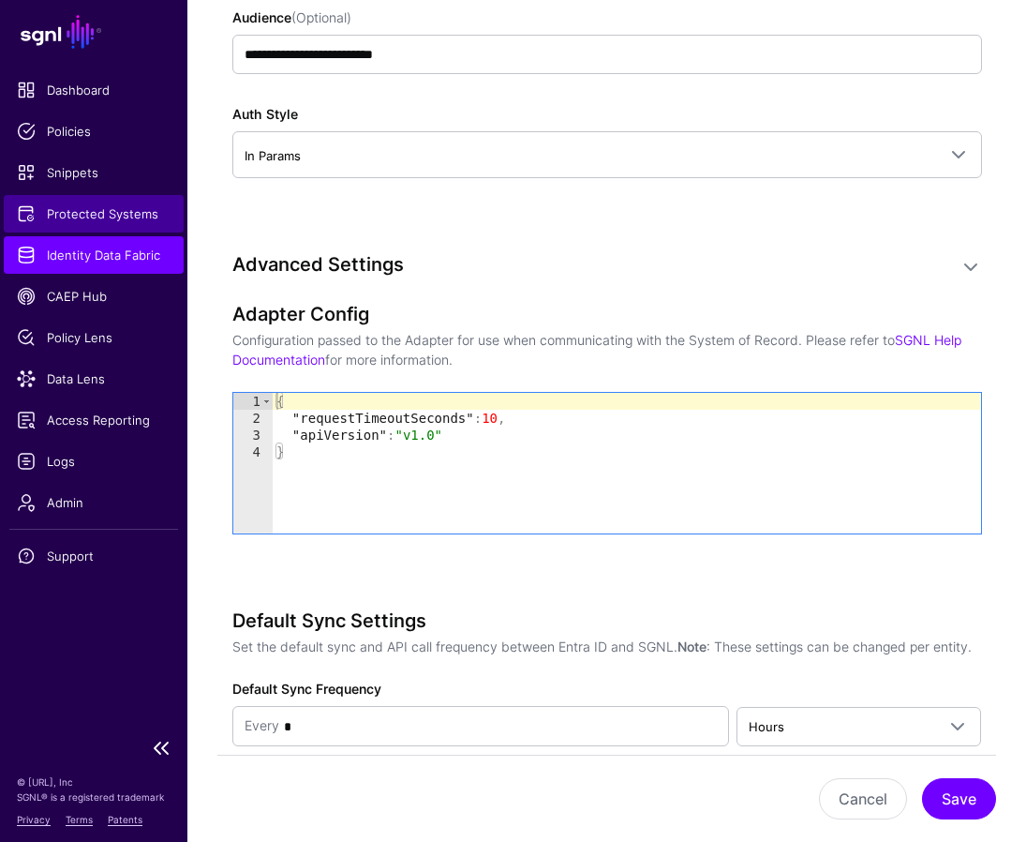
click at [112, 210] on span "Protected Systems" at bounding box center [94, 213] width 154 height 19
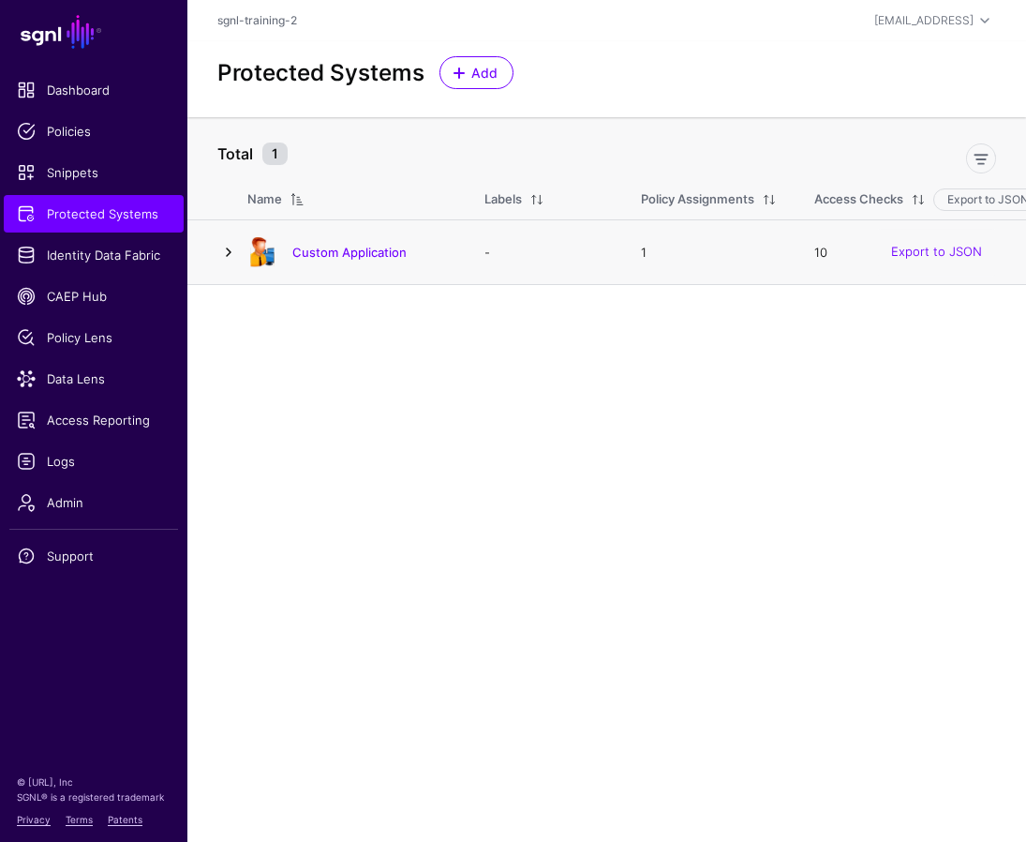
click at [224, 255] on link at bounding box center [228, 252] width 22 height 22
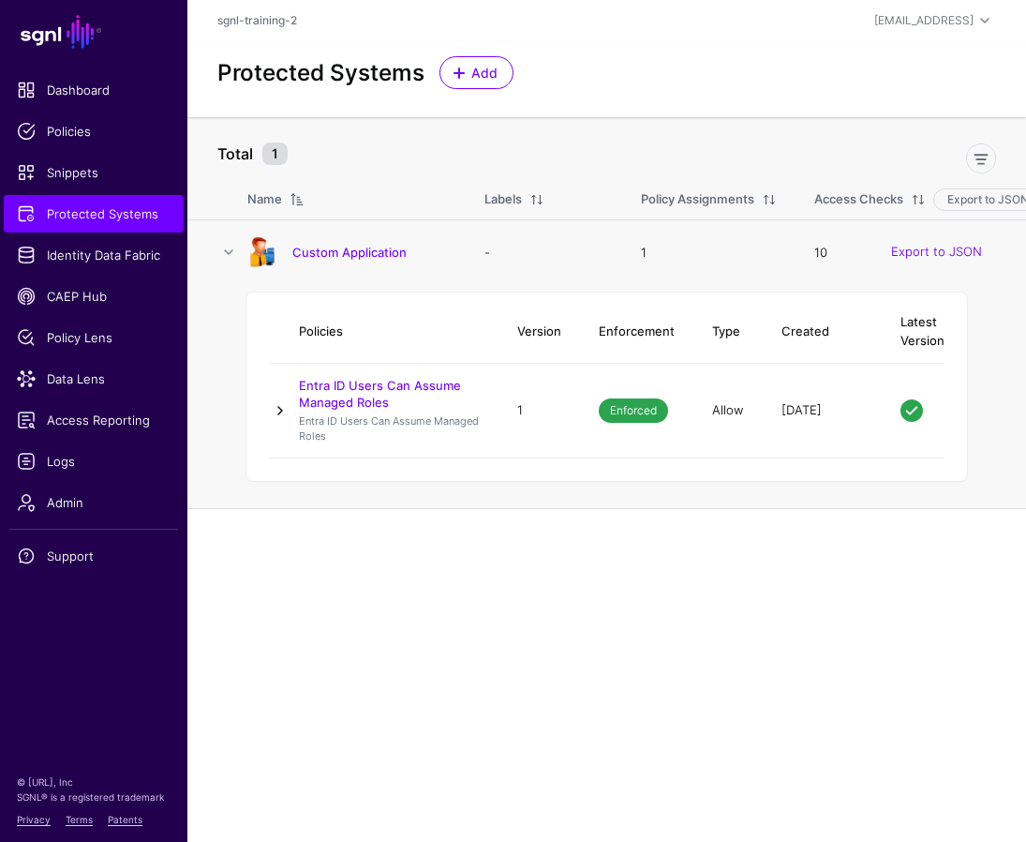
click at [278, 411] on link at bounding box center [280, 410] width 22 height 22
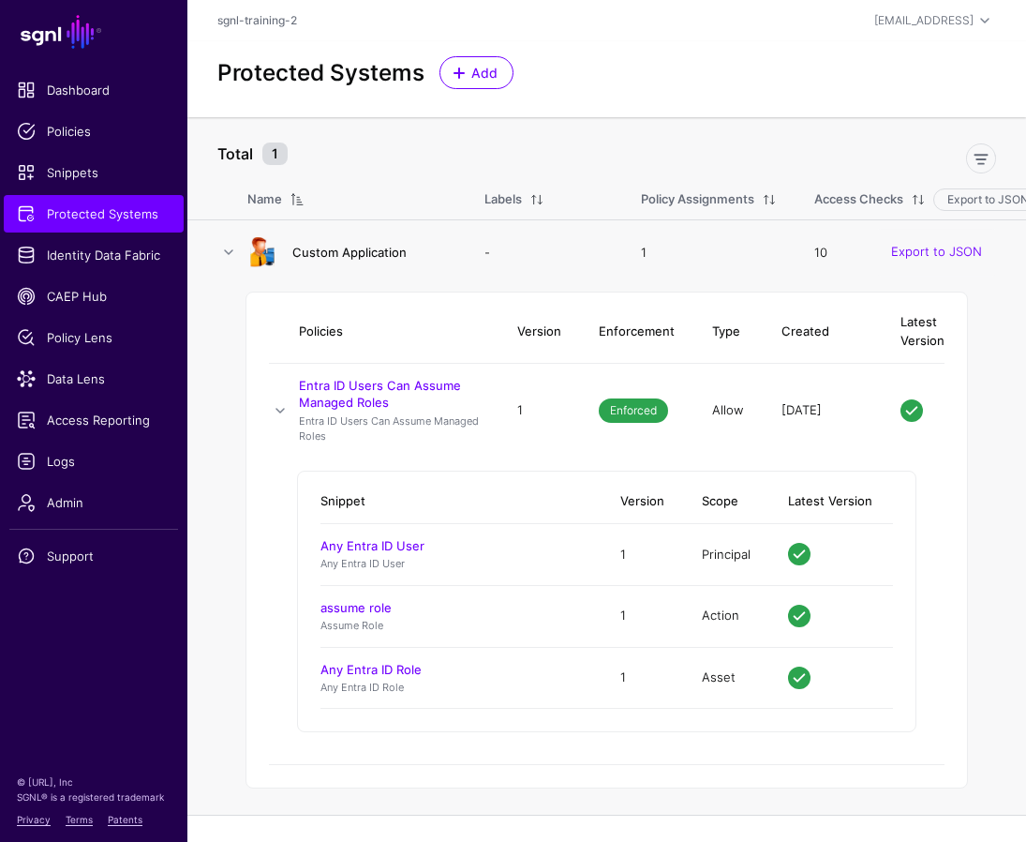
click at [313, 255] on link "Custom Application" at bounding box center [349, 252] width 114 height 15
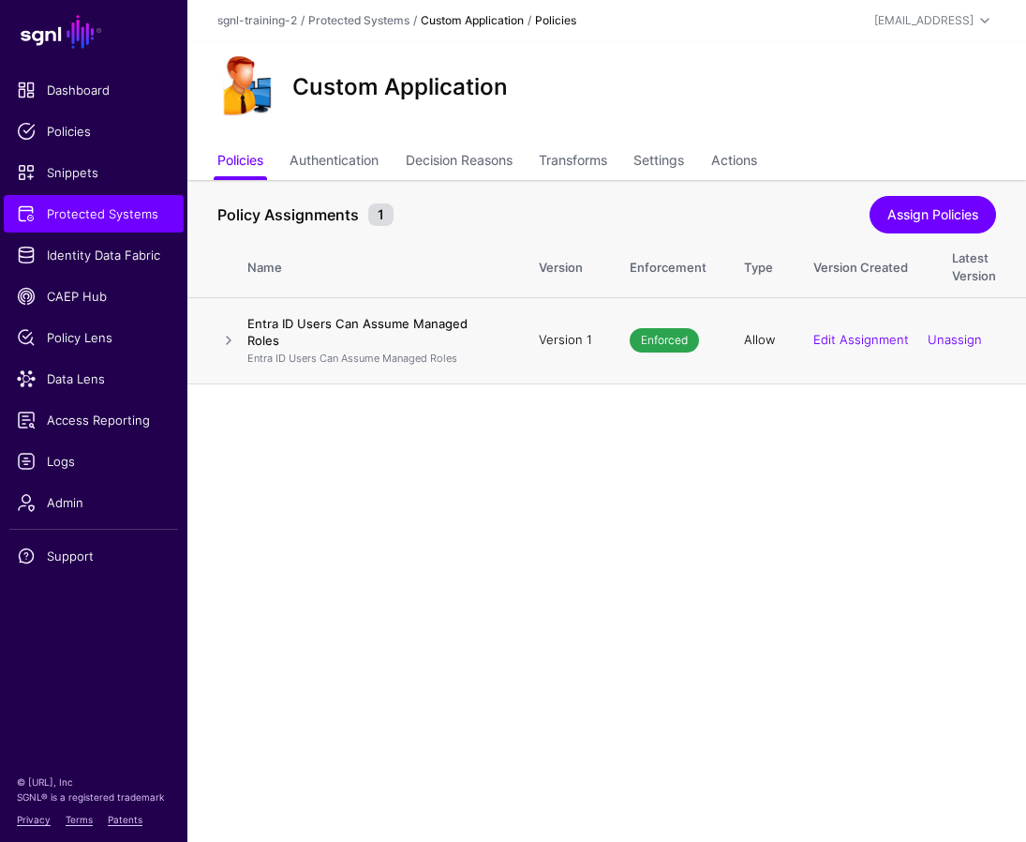
click at [559, 364] on td "Version 1" at bounding box center [565, 340] width 91 height 86
click at [232, 333] on link at bounding box center [228, 340] width 22 height 22
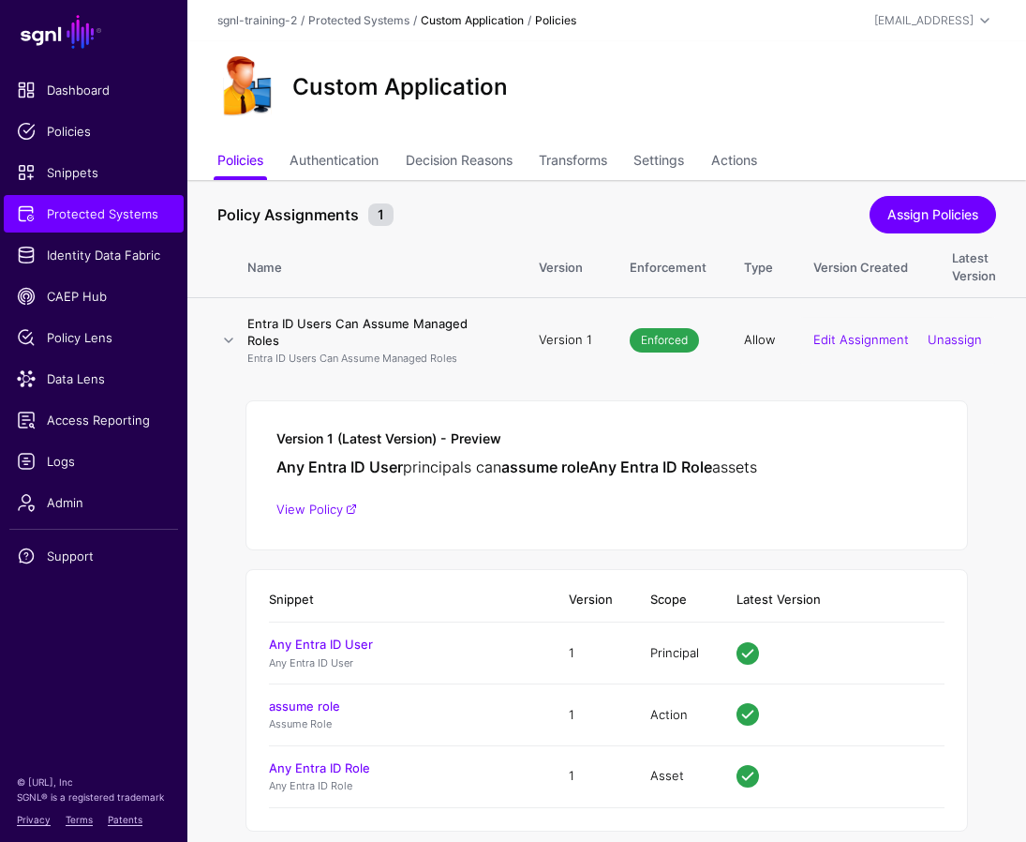
scroll to position [8, 0]
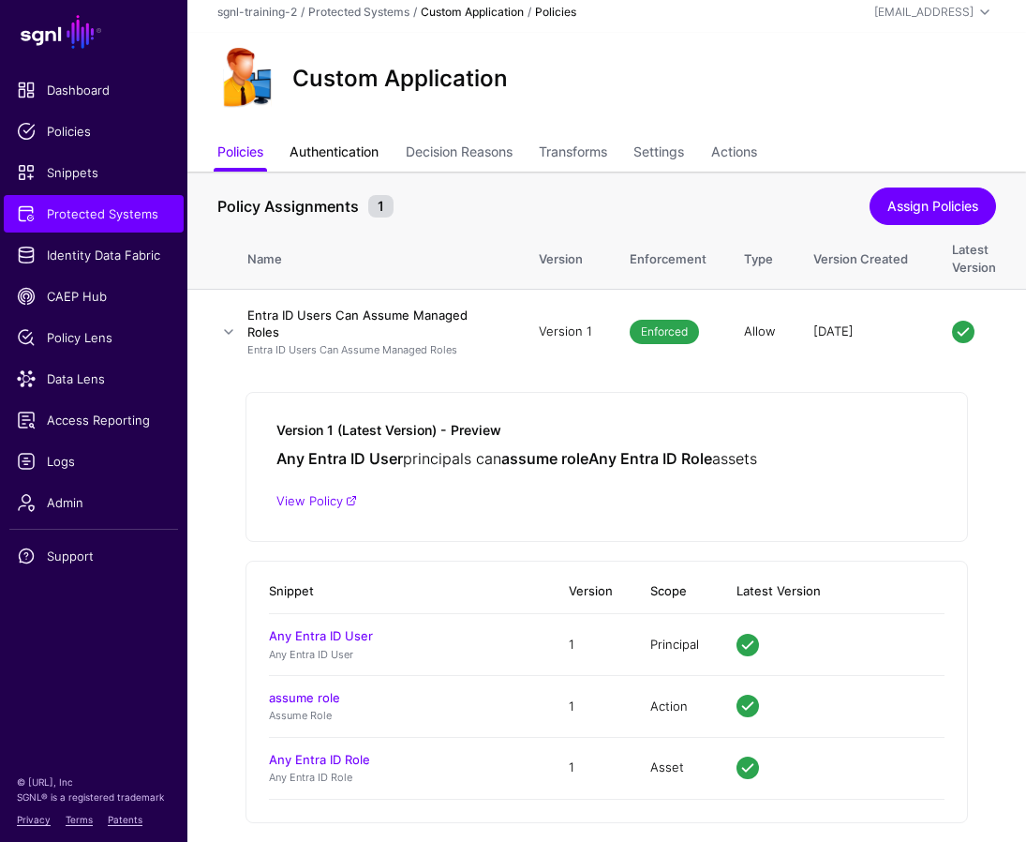
click at [315, 157] on link "Authentication" at bounding box center [334, 154] width 89 height 36
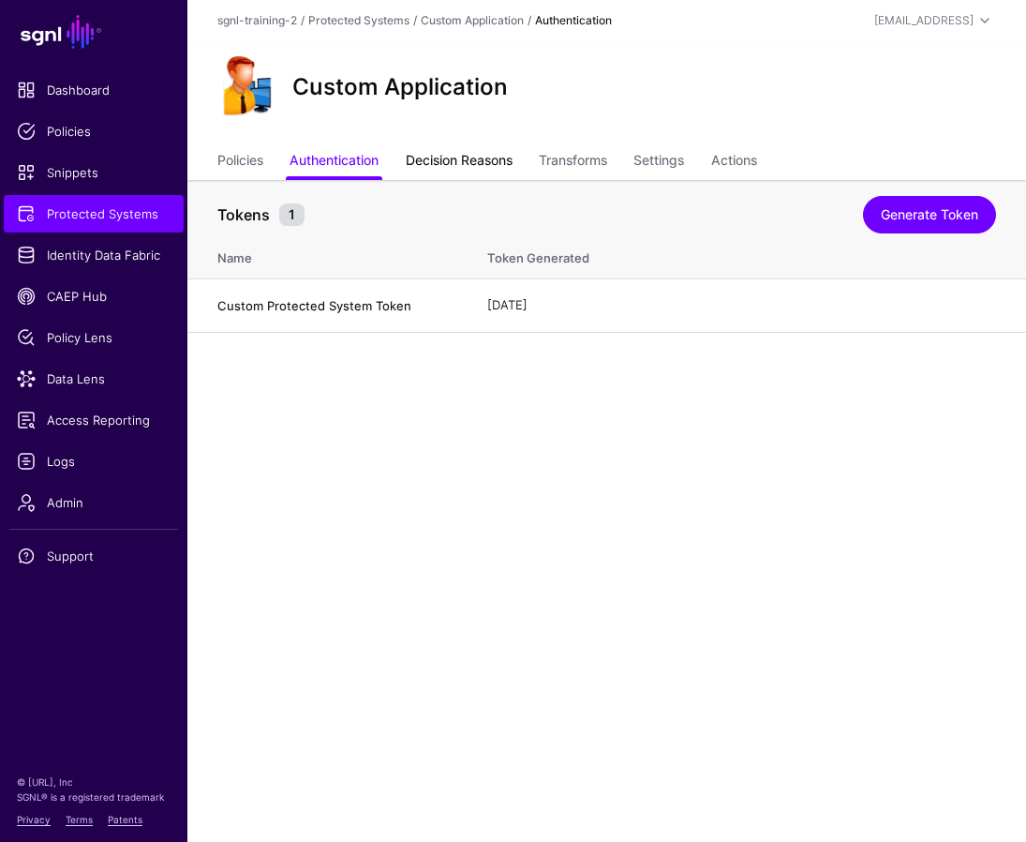
click at [453, 163] on link "Decision Reasons" at bounding box center [459, 162] width 107 height 36
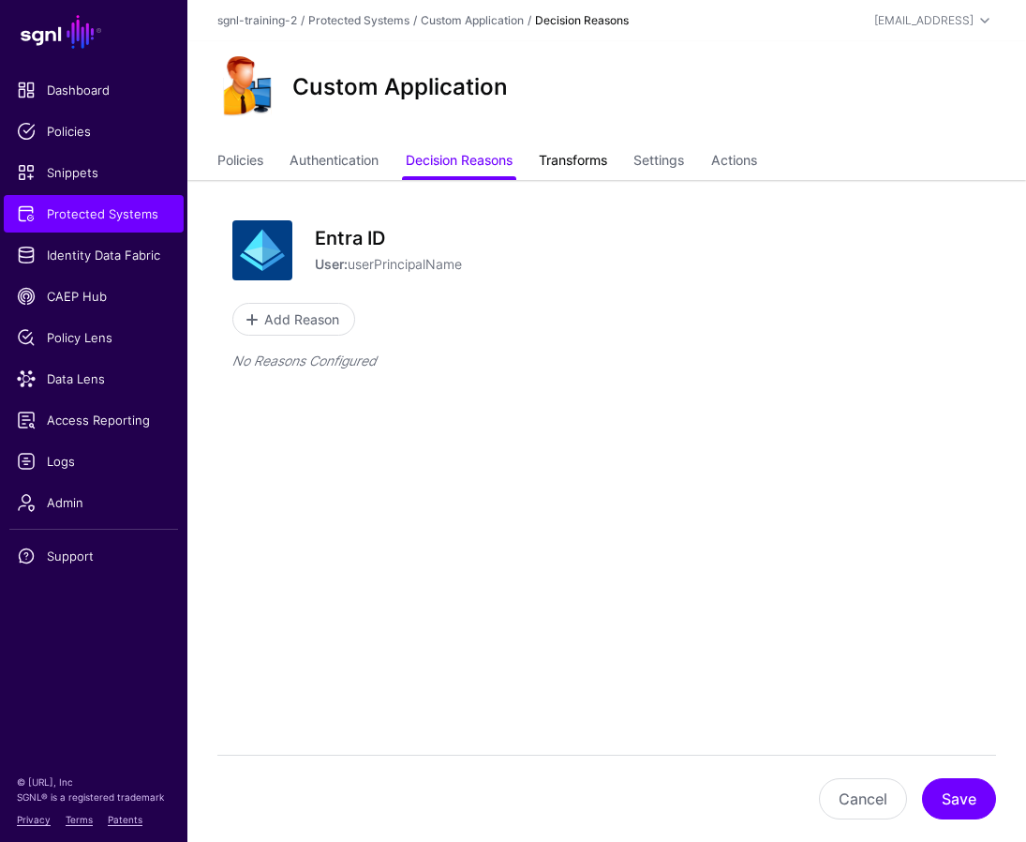
click at [591, 163] on link "Transforms" at bounding box center [573, 162] width 68 height 36
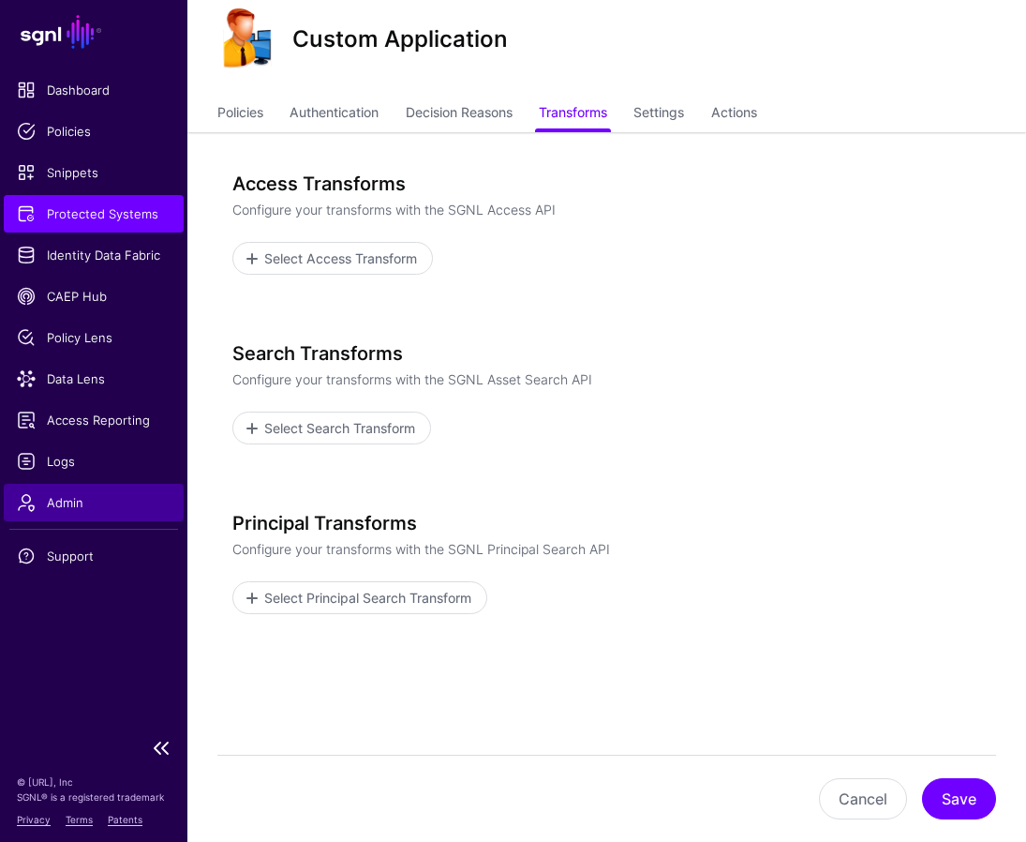
scroll to position [97, 0]
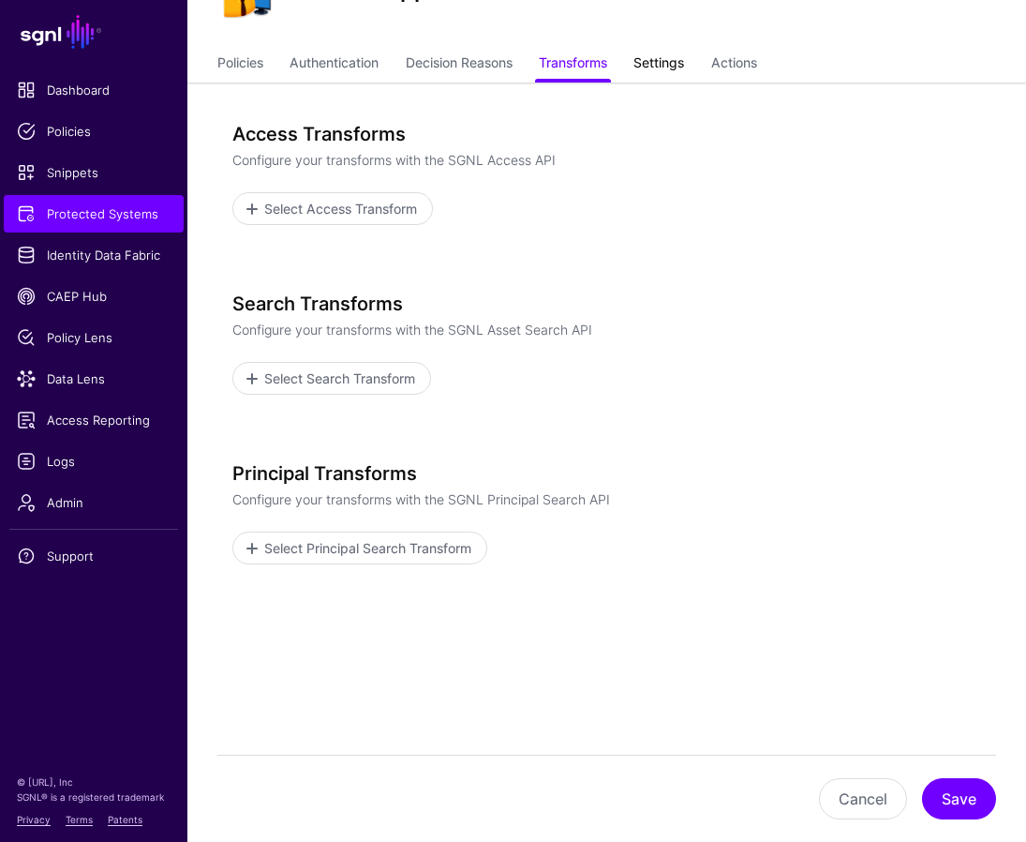
click at [681, 52] on link "Settings" at bounding box center [659, 65] width 51 height 36
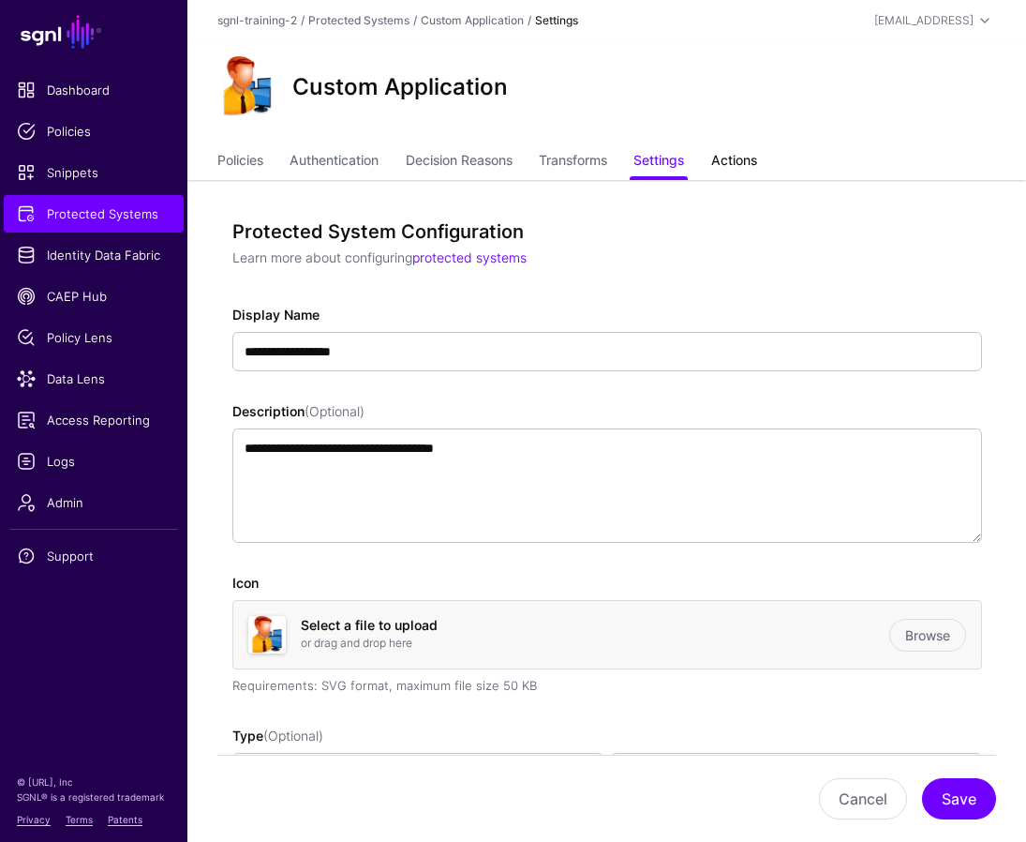
click at [736, 149] on link "Actions" at bounding box center [734, 162] width 46 height 36
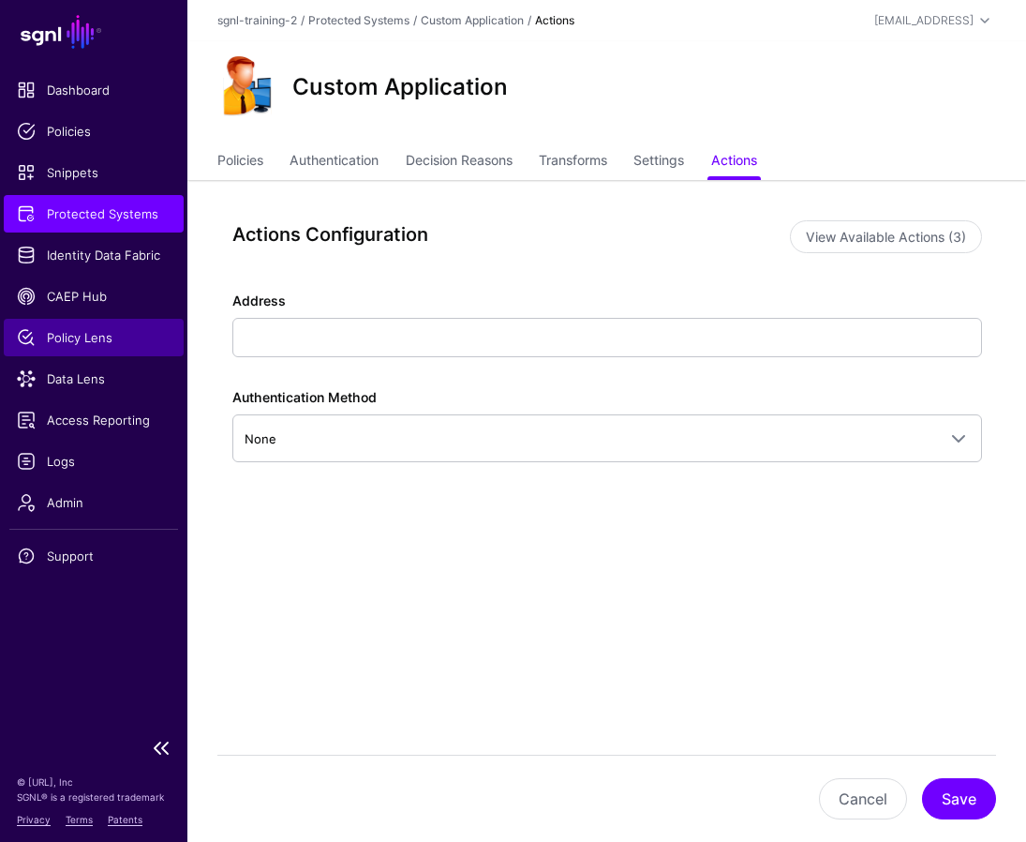
click at [96, 335] on span "Policy Lens" at bounding box center [94, 337] width 154 height 19
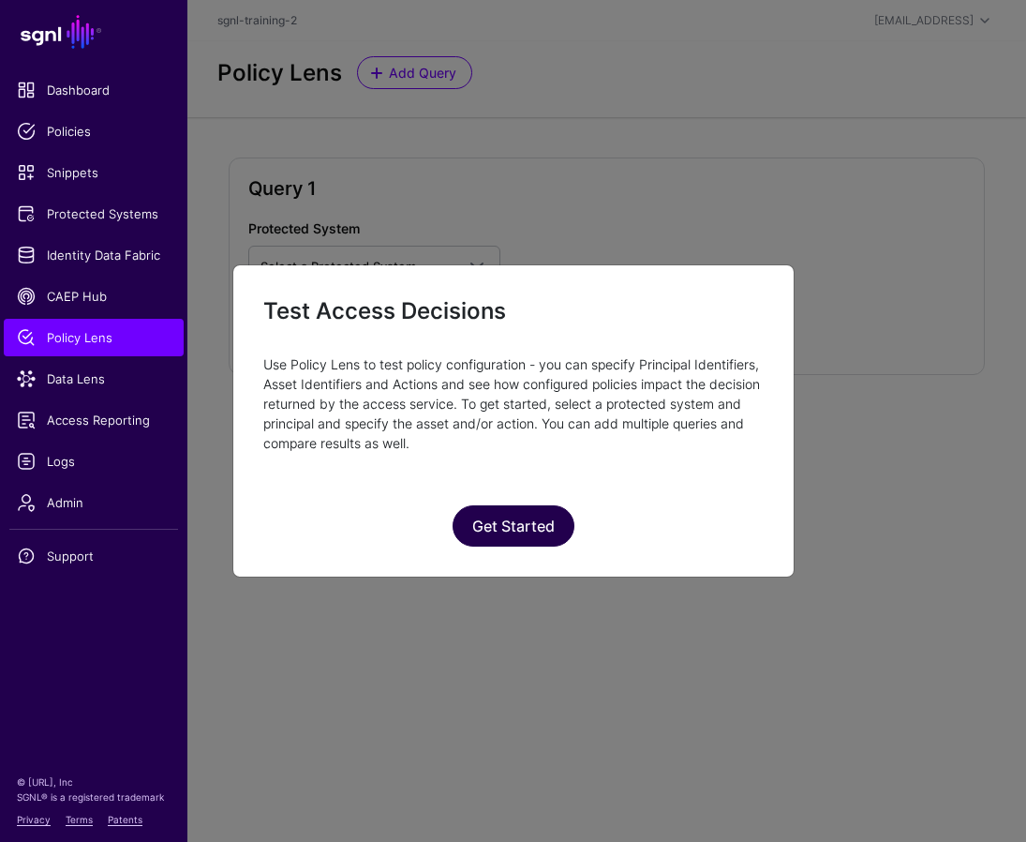
click at [544, 523] on button "Get Started" at bounding box center [514, 525] width 122 height 41
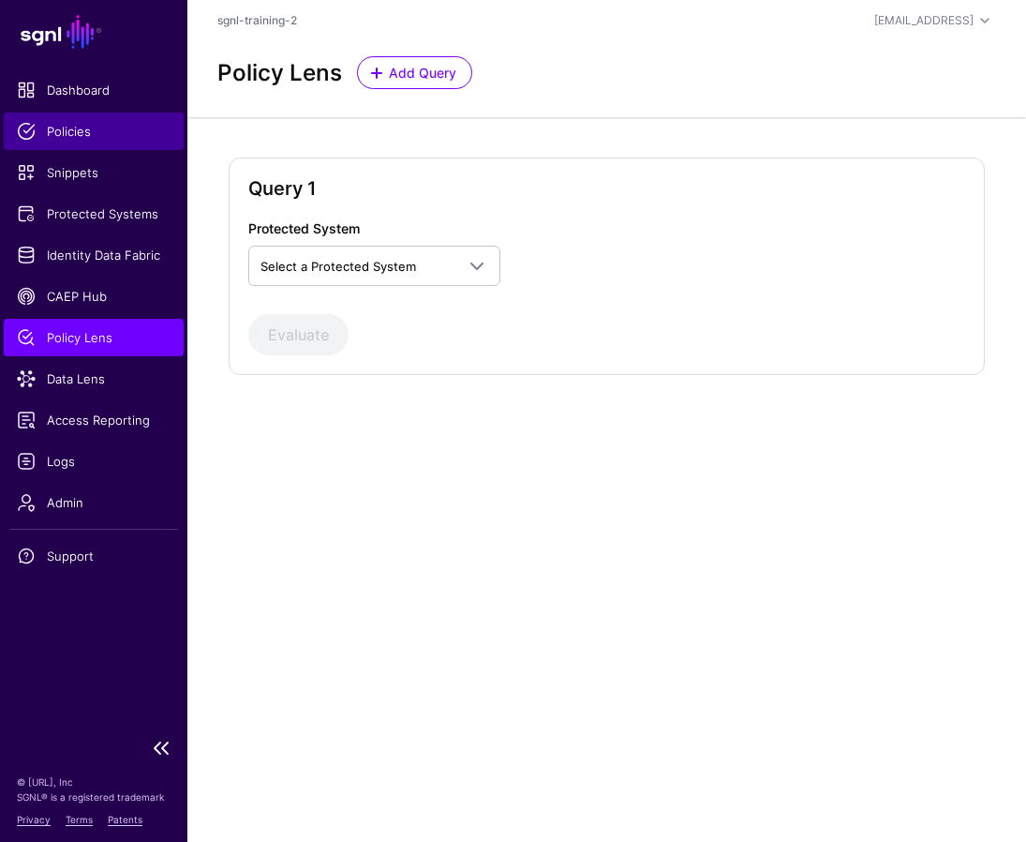
click at [85, 130] on span "Policies" at bounding box center [94, 131] width 154 height 19
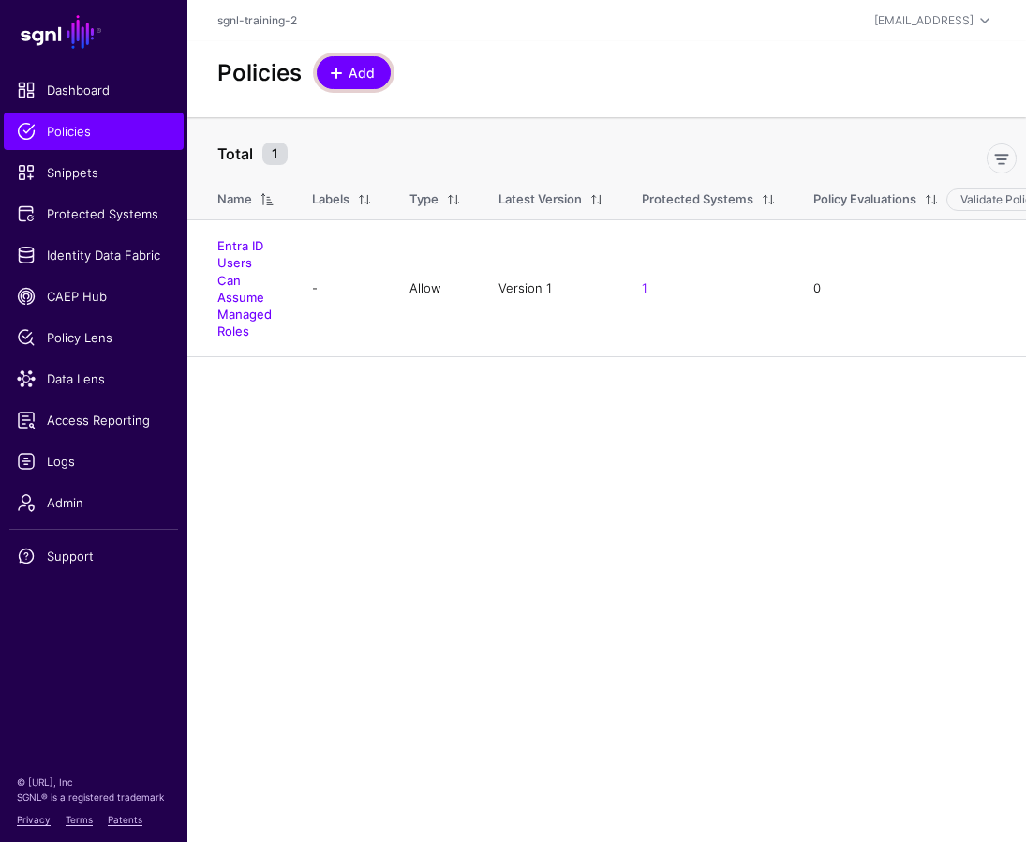
click at [376, 73] on link "Add" at bounding box center [354, 72] width 74 height 33
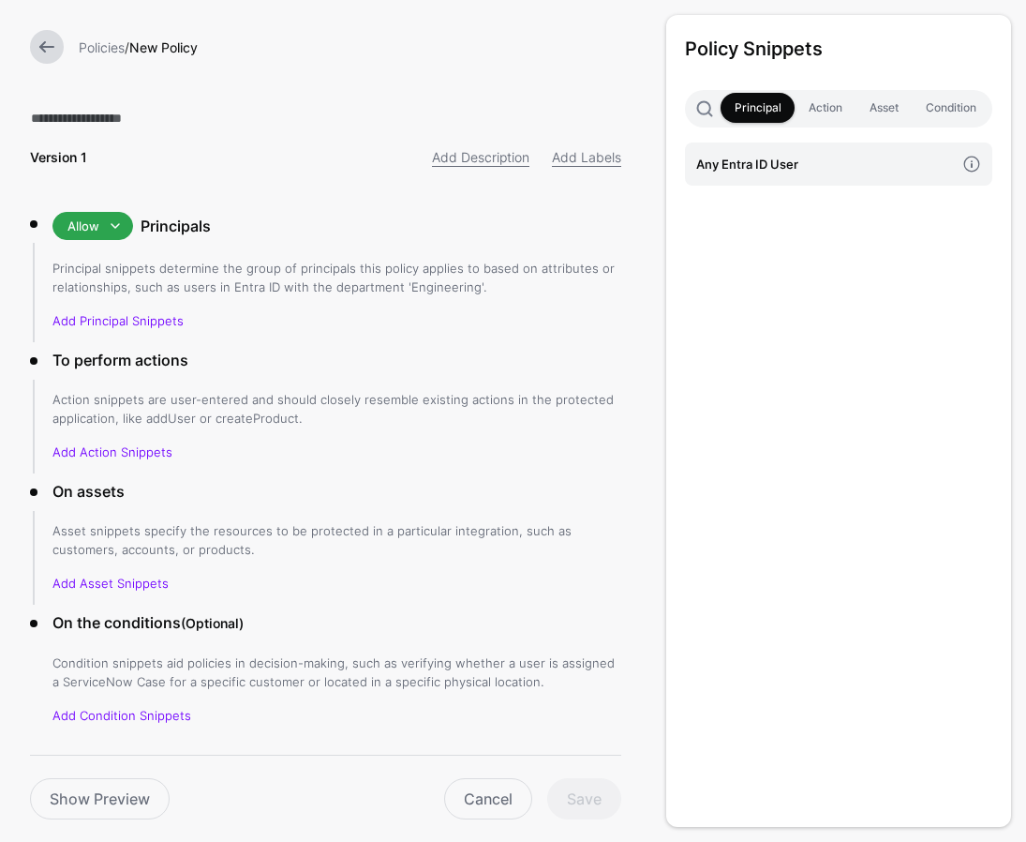
click at [49, 50] on link at bounding box center [47, 47] width 34 height 34
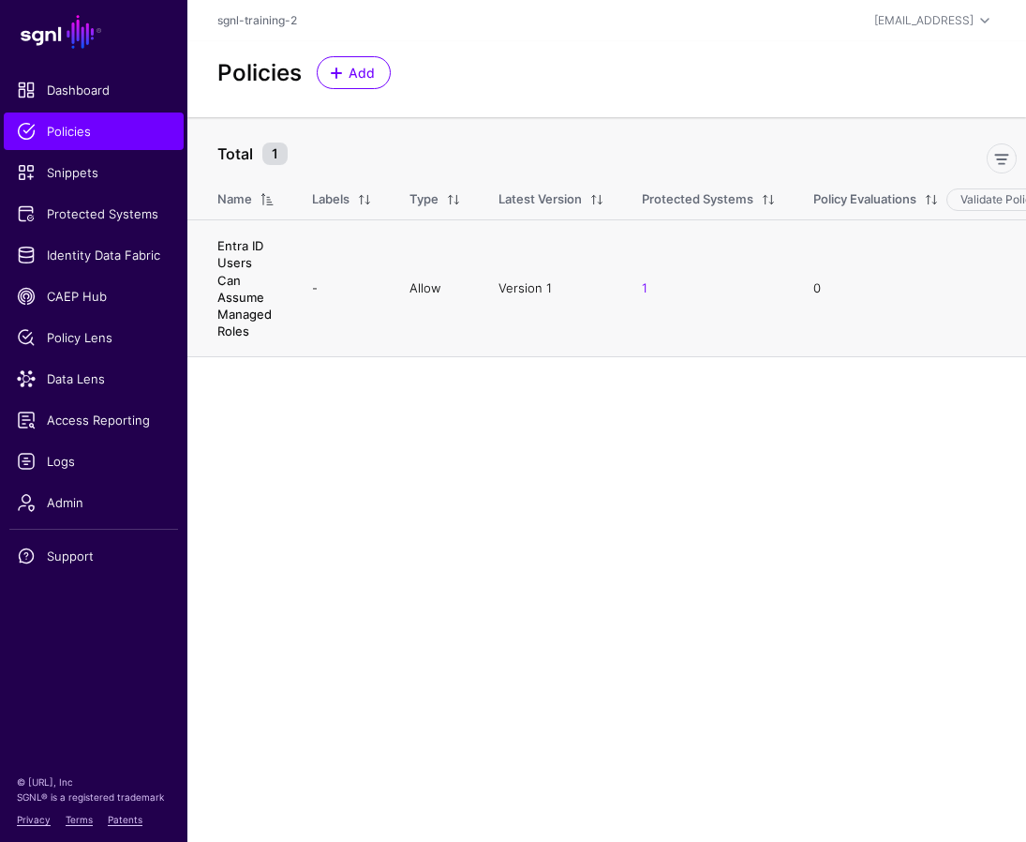
click at [248, 300] on link "Entra ID Users Can Assume Managed Roles" at bounding box center [244, 288] width 54 height 100
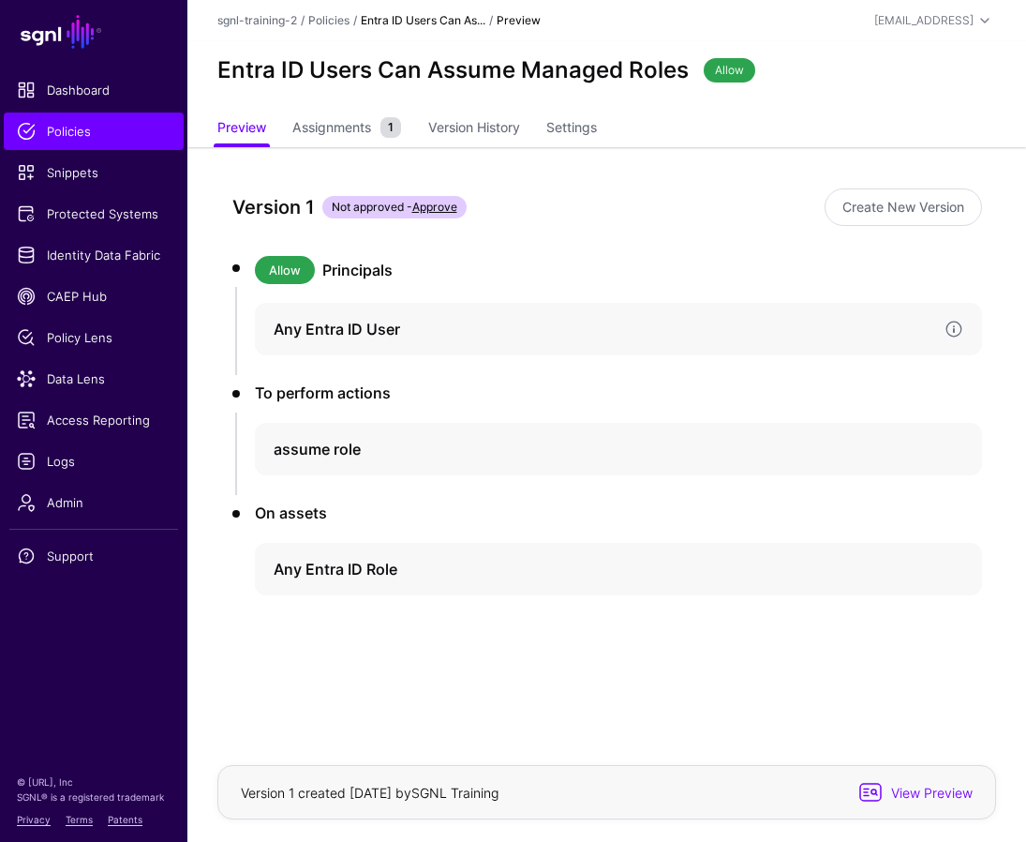
click at [724, 326] on h4 "Any Entra ID User" at bounding box center [602, 329] width 656 height 22
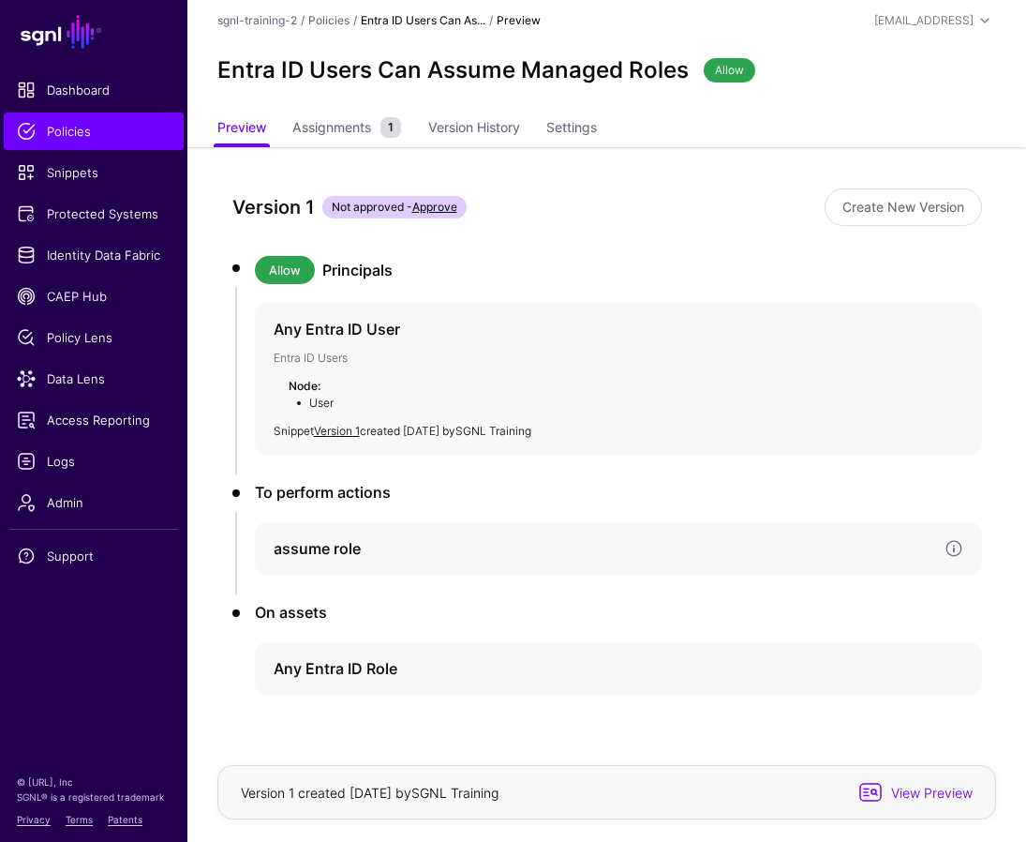
click at [474, 552] on h4 "assume role" at bounding box center [602, 548] width 656 height 22
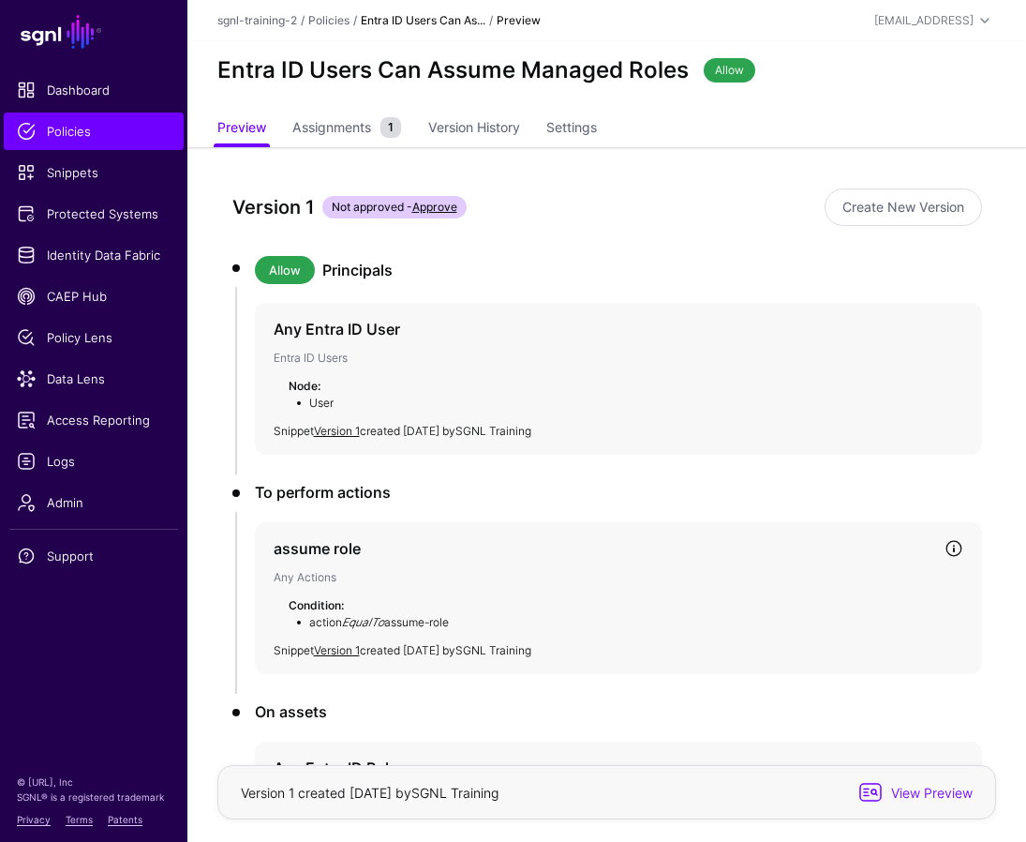
scroll to position [144, 0]
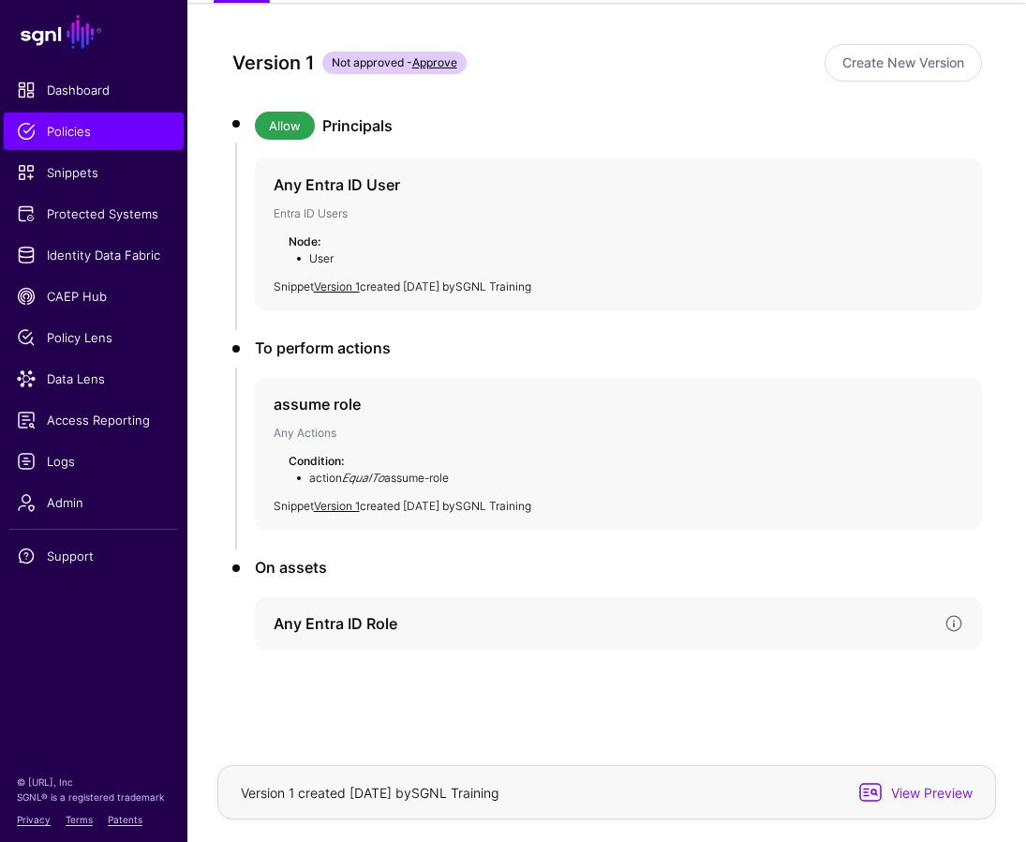
click at [438, 629] on h4 "Any Entra ID Role" at bounding box center [602, 623] width 656 height 22
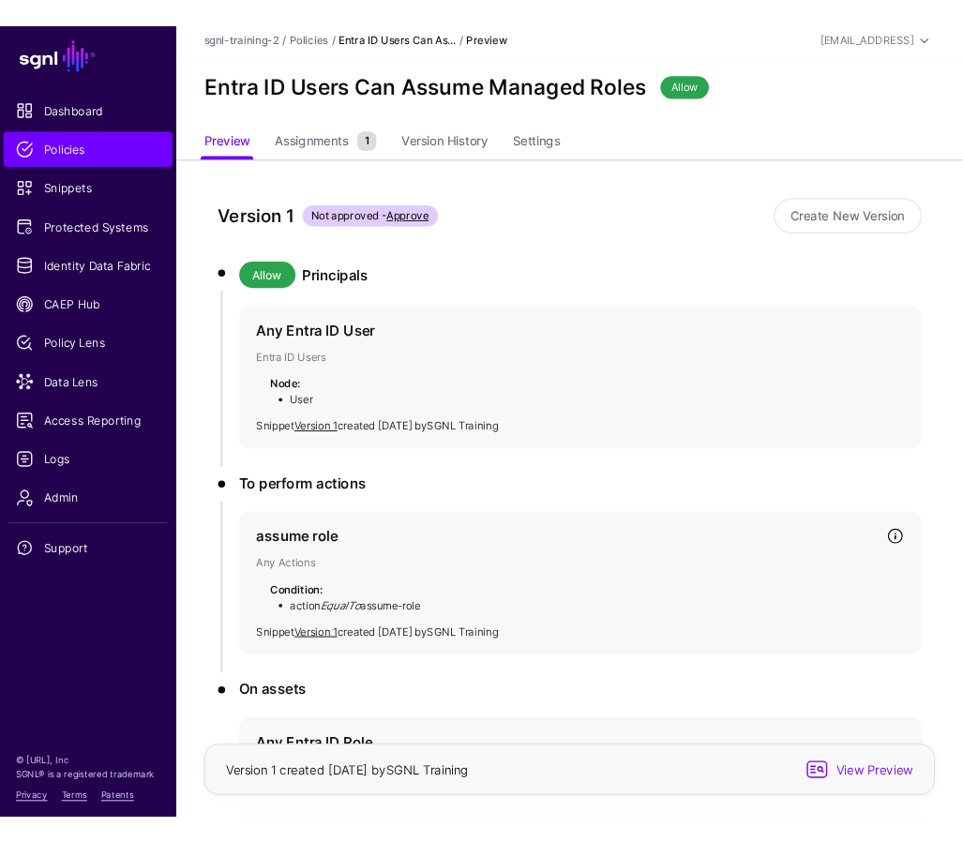
scroll to position [0, 0]
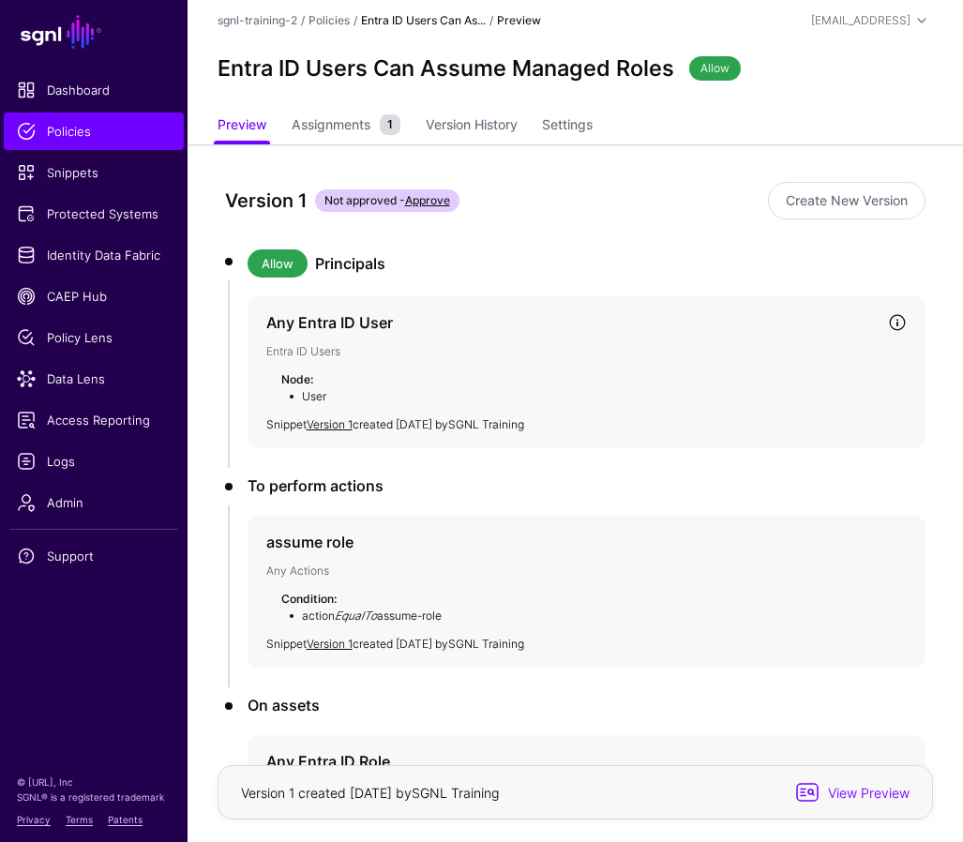
click at [518, 339] on div "Any Entra ID User Entra ID Users Node: User Snippet Version 1 created [DATE] by…" at bounding box center [586, 372] width 679 height 152
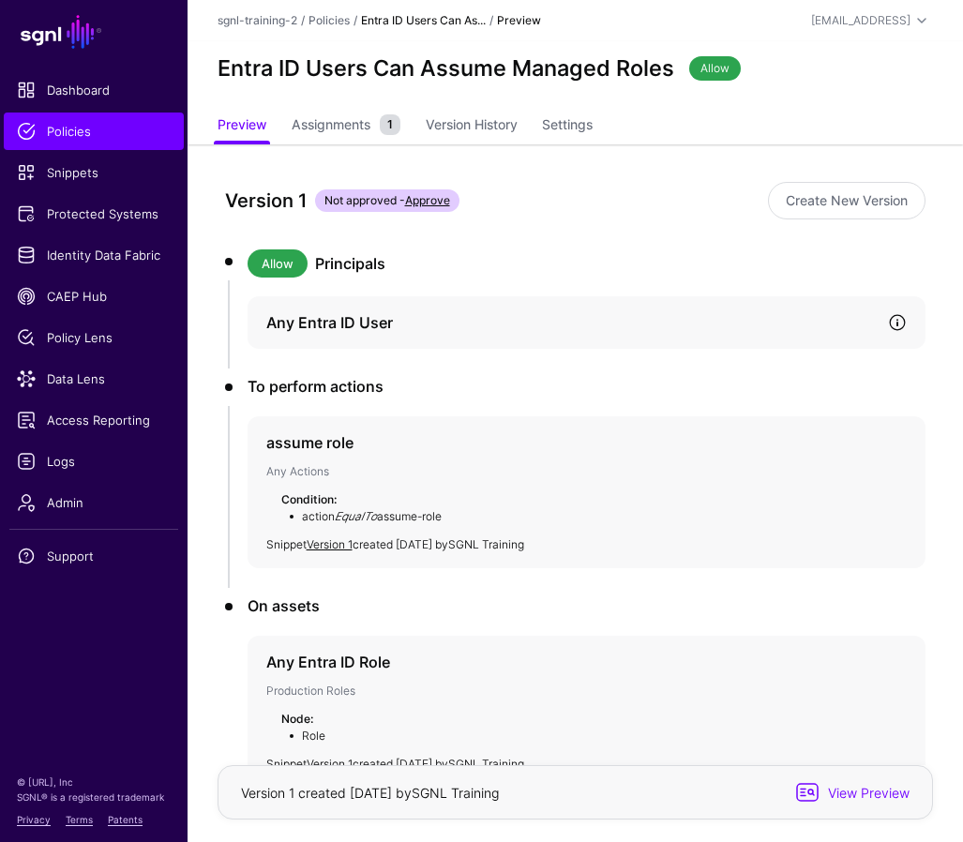
click at [892, 313] on link at bounding box center [897, 322] width 19 height 19
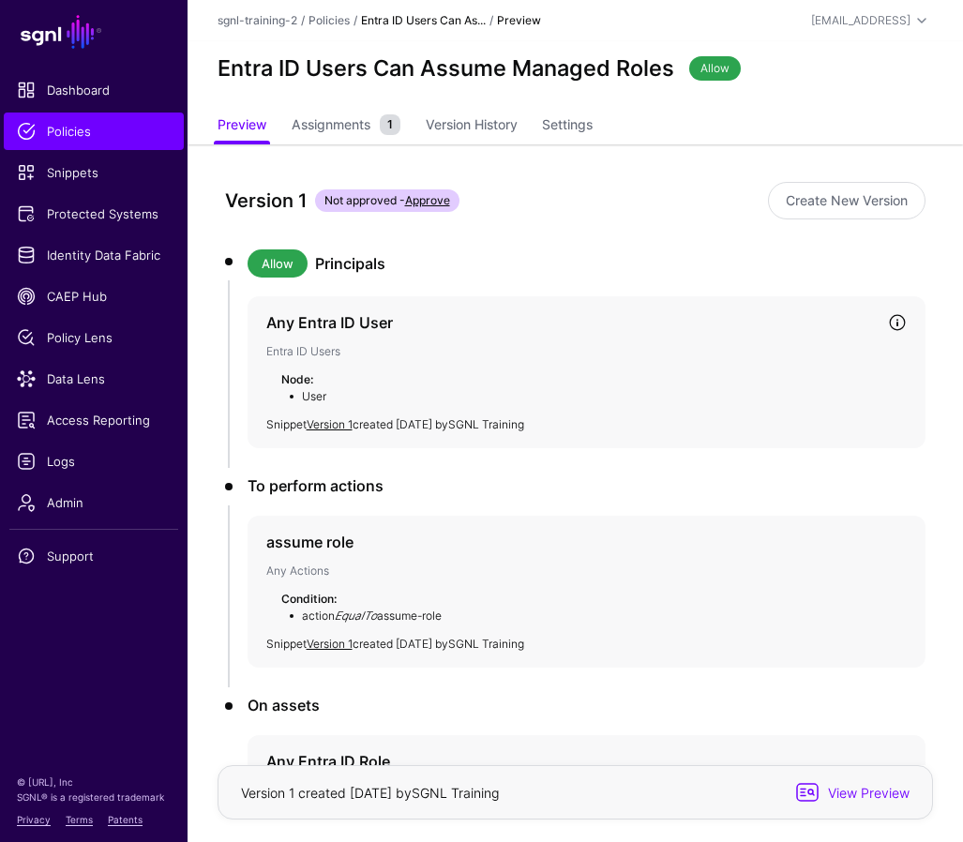
click at [892, 313] on link at bounding box center [897, 322] width 19 height 19
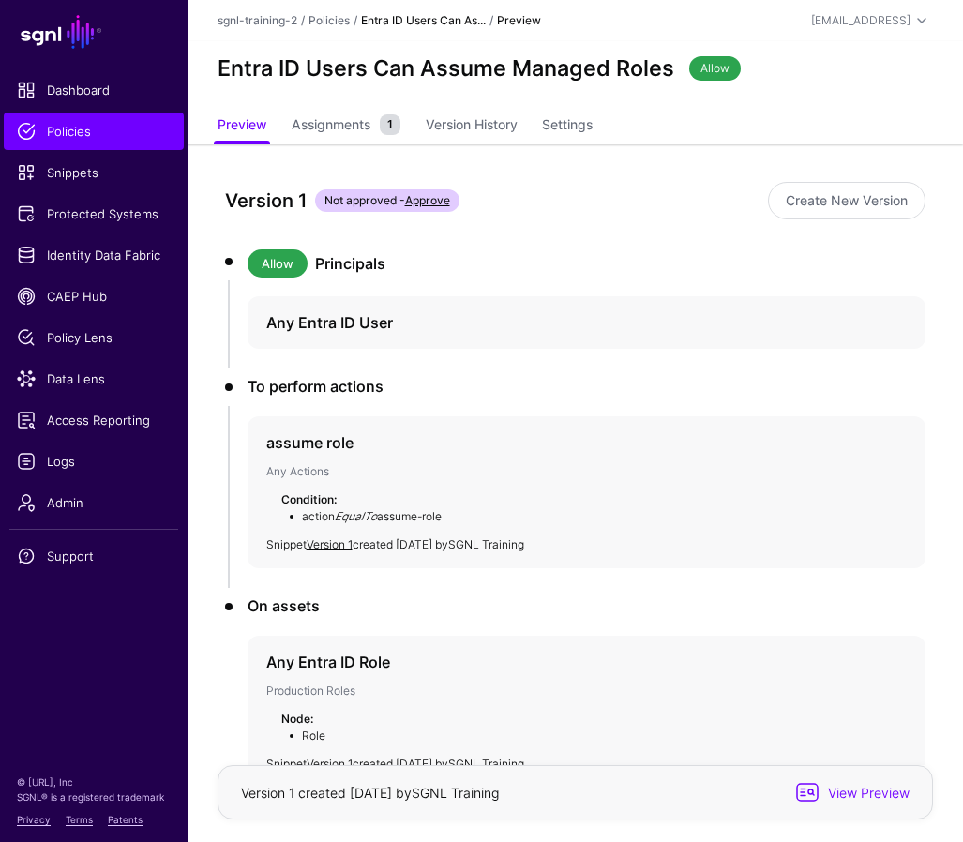
click at [621, 349] on li "Allow Principals Any Entra ID User" at bounding box center [575, 308] width 701 height 118
click at [806, 200] on link "Create New Version" at bounding box center [846, 200] width 157 height 37
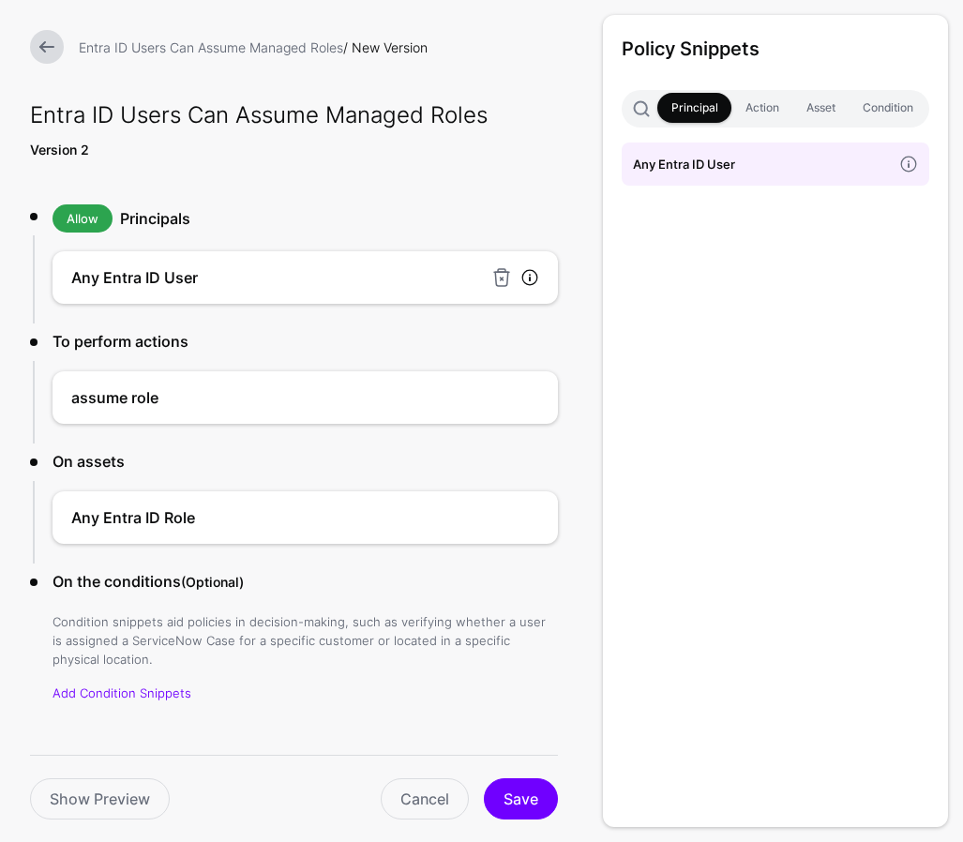
click at [534, 283] on link at bounding box center [529, 277] width 19 height 19
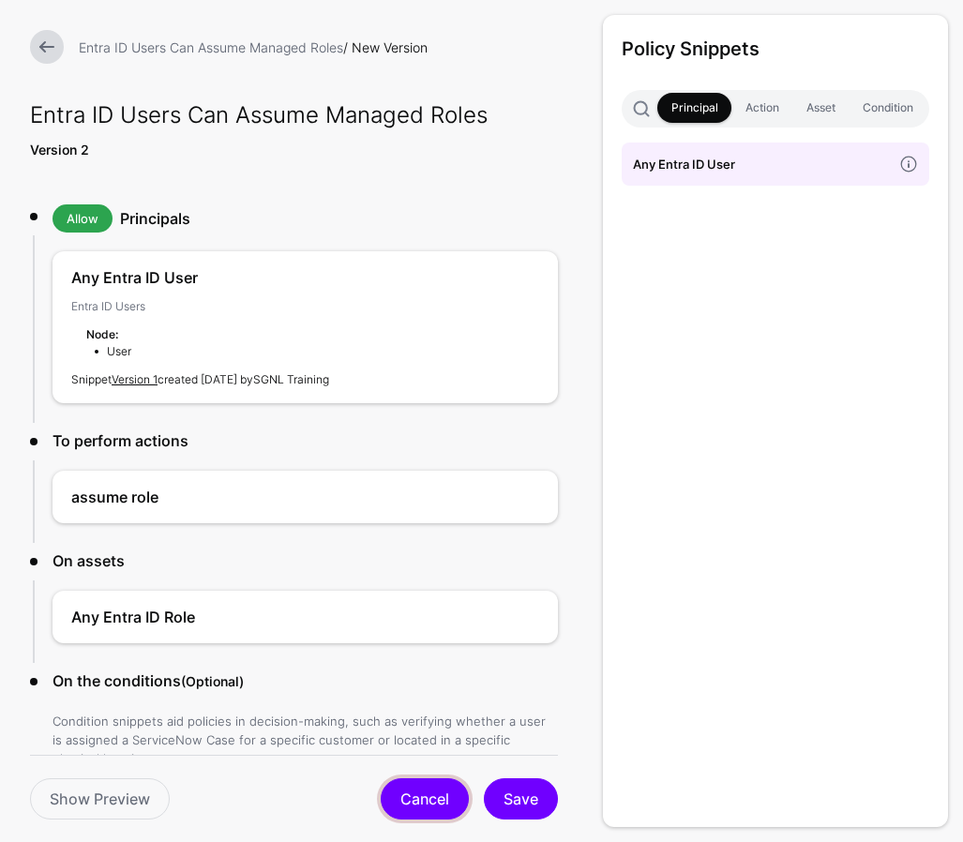
click at [422, 787] on link "Cancel" at bounding box center [425, 798] width 88 height 41
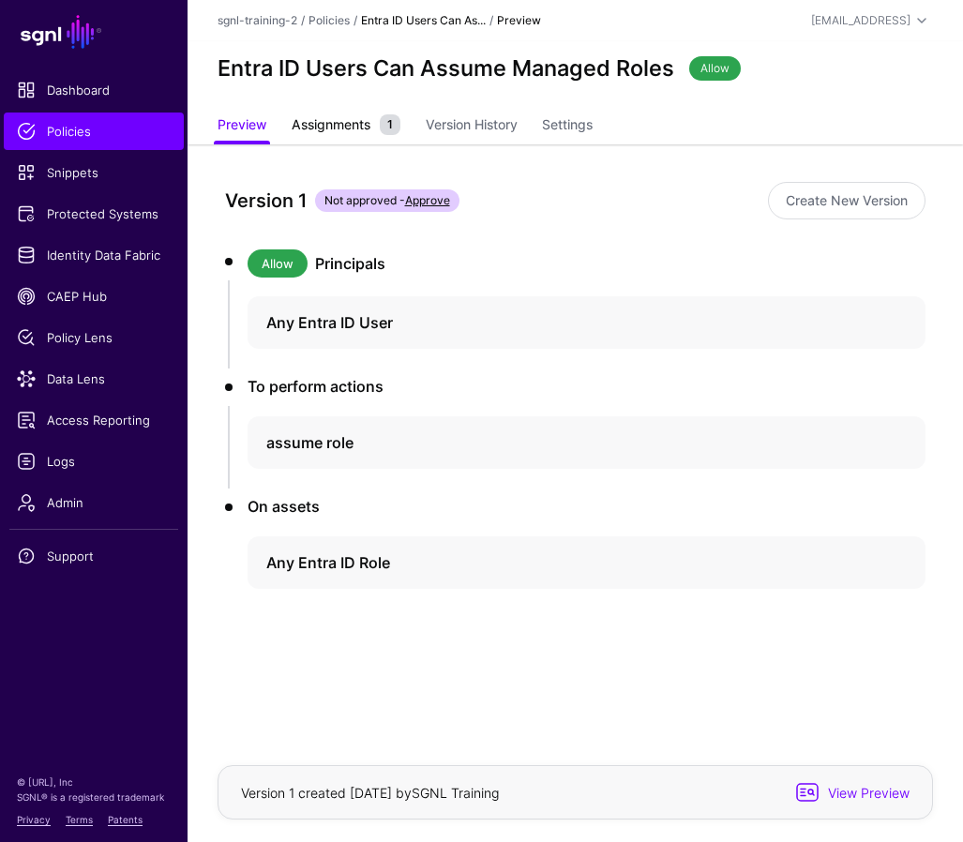
click at [323, 110] on link "Assignments 1" at bounding box center [346, 127] width 109 height 36
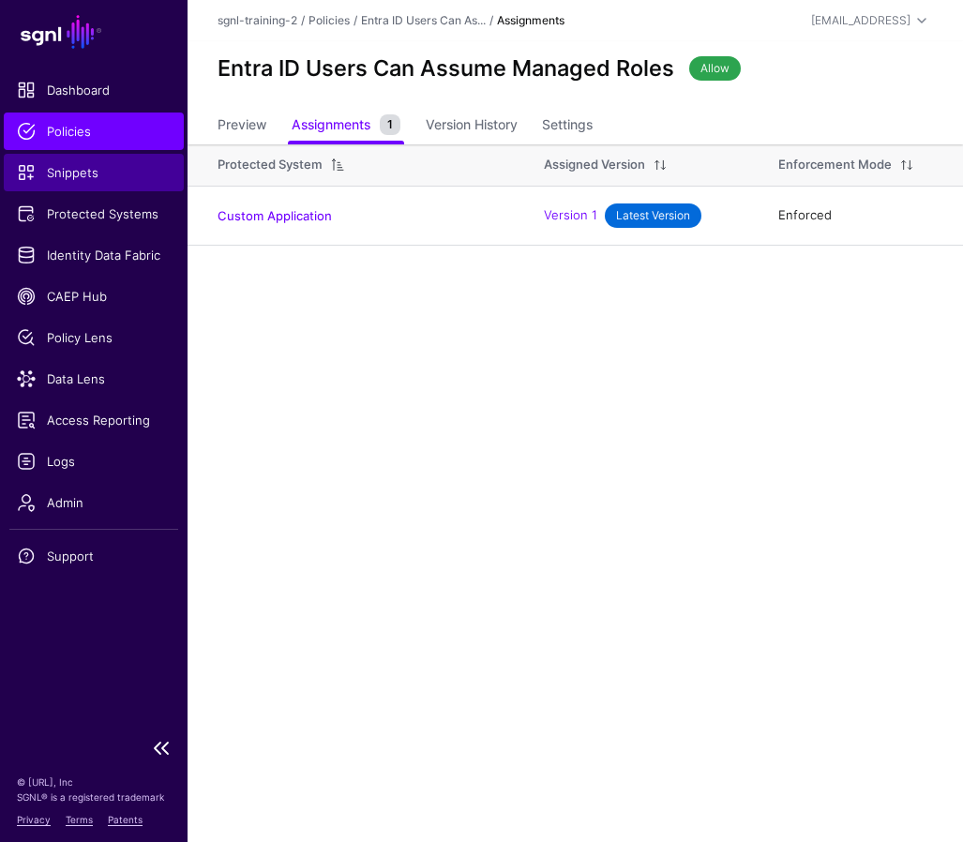
click at [69, 186] on link "Snippets" at bounding box center [94, 172] width 180 height 37
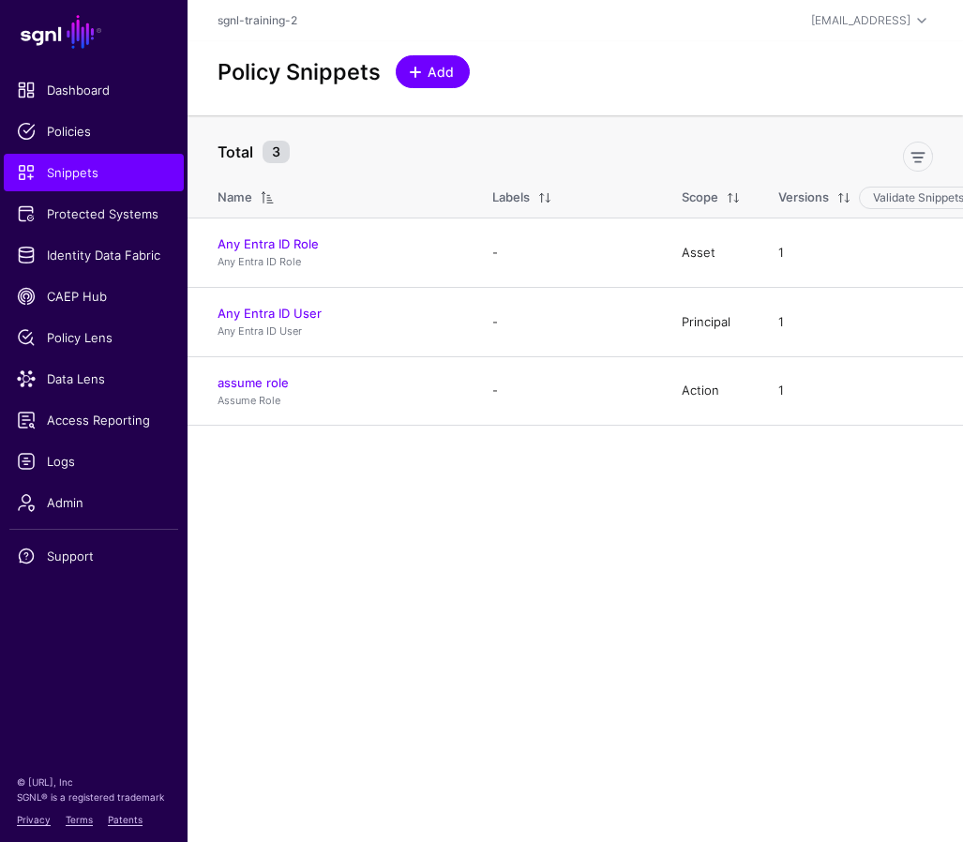
click at [417, 74] on span at bounding box center [415, 72] width 15 height 15
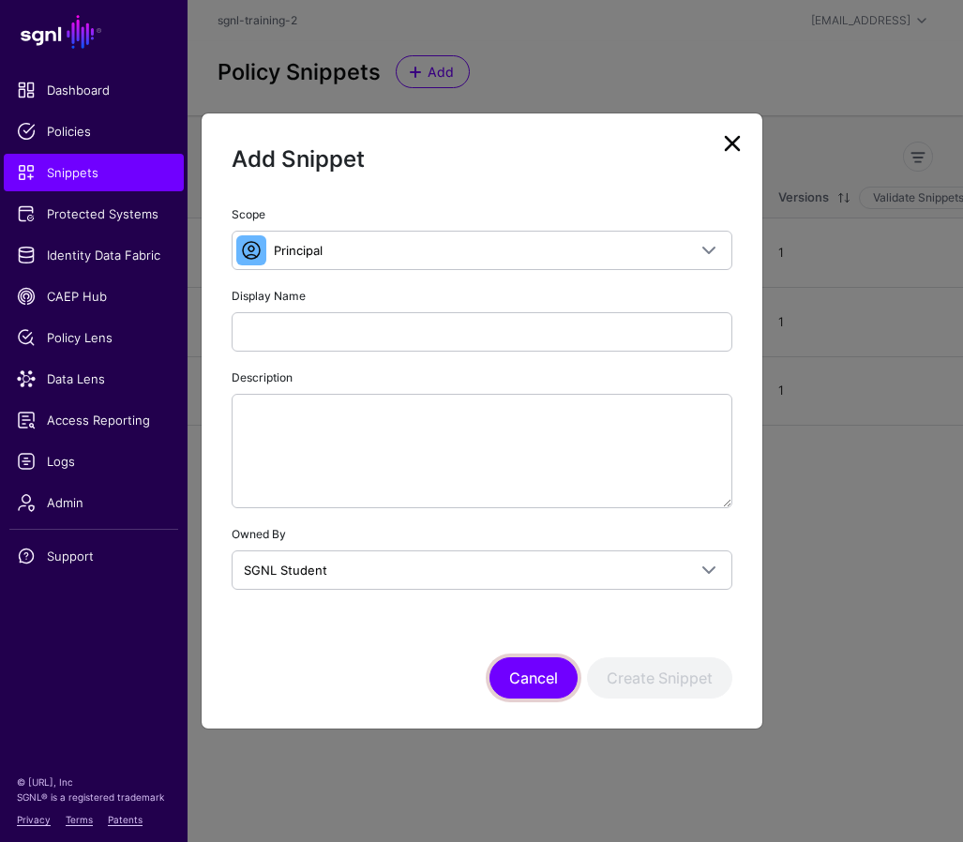
click at [507, 669] on button "Cancel" at bounding box center [533, 677] width 88 height 41
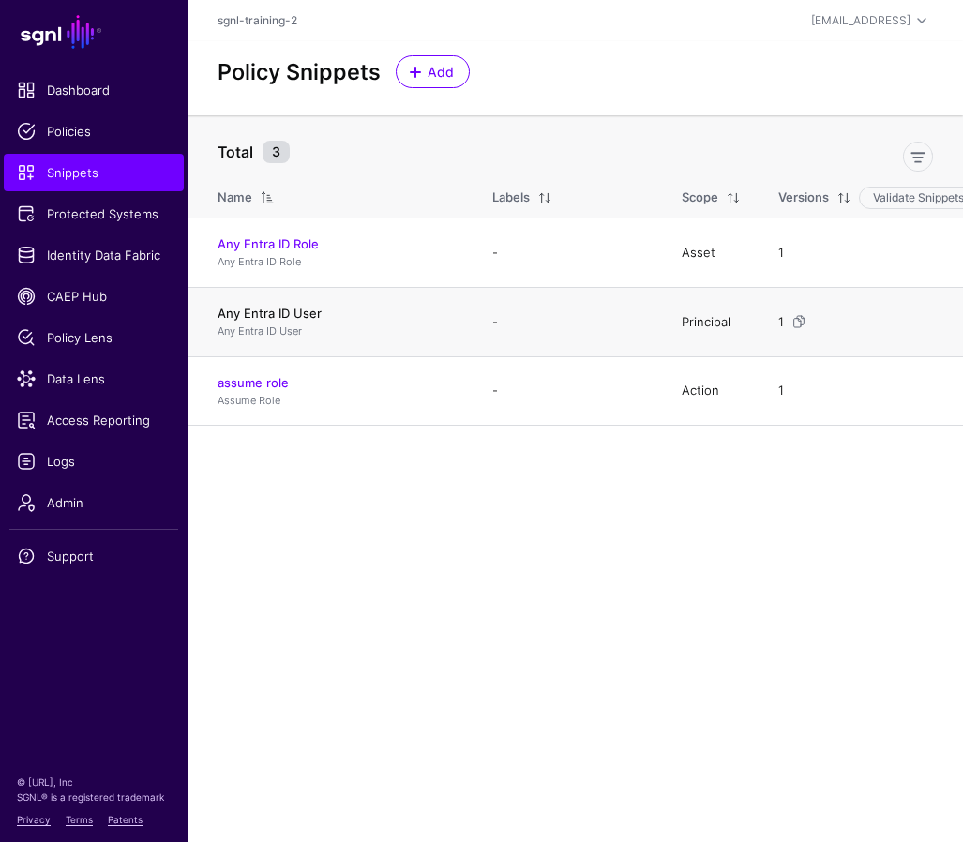
click at [274, 309] on link "Any Entra ID User" at bounding box center [269, 313] width 104 height 15
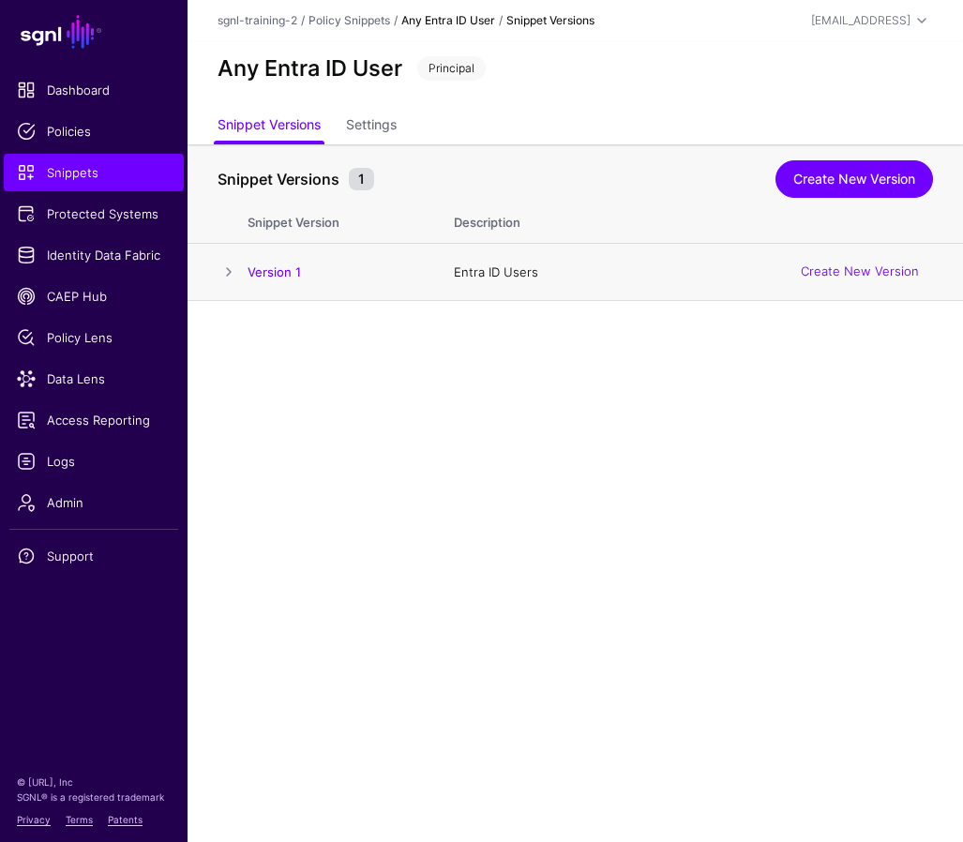
click at [226, 278] on span at bounding box center [228, 272] width 22 height 22
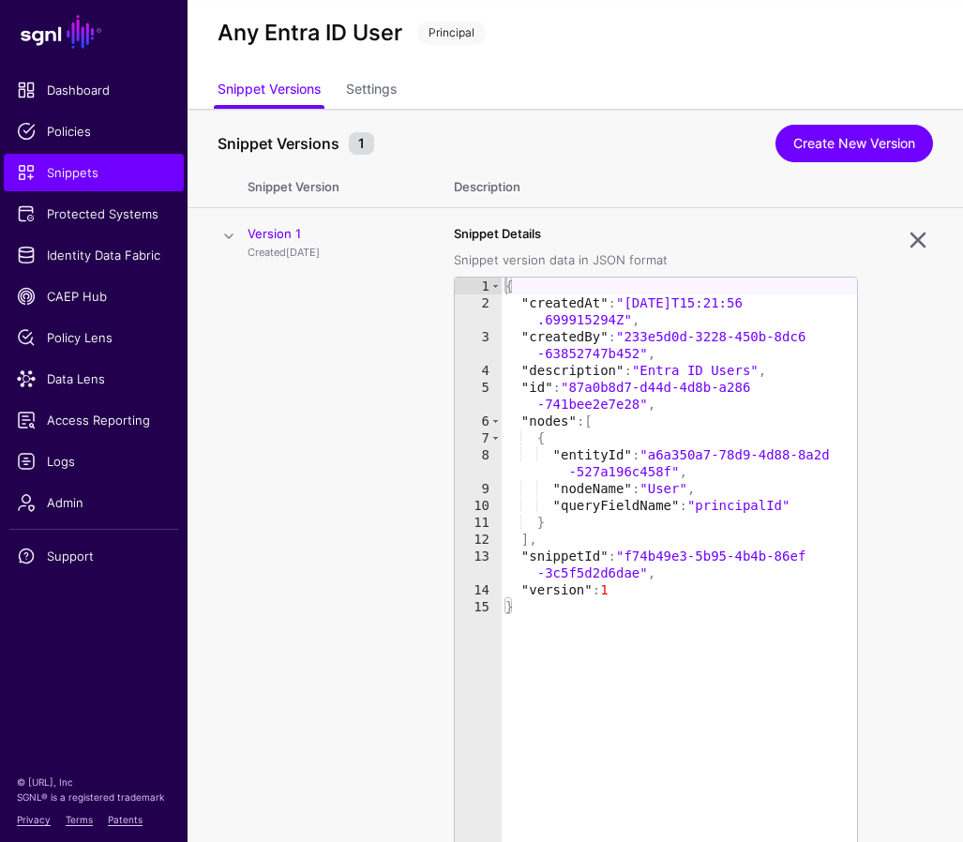
scroll to position [8, 0]
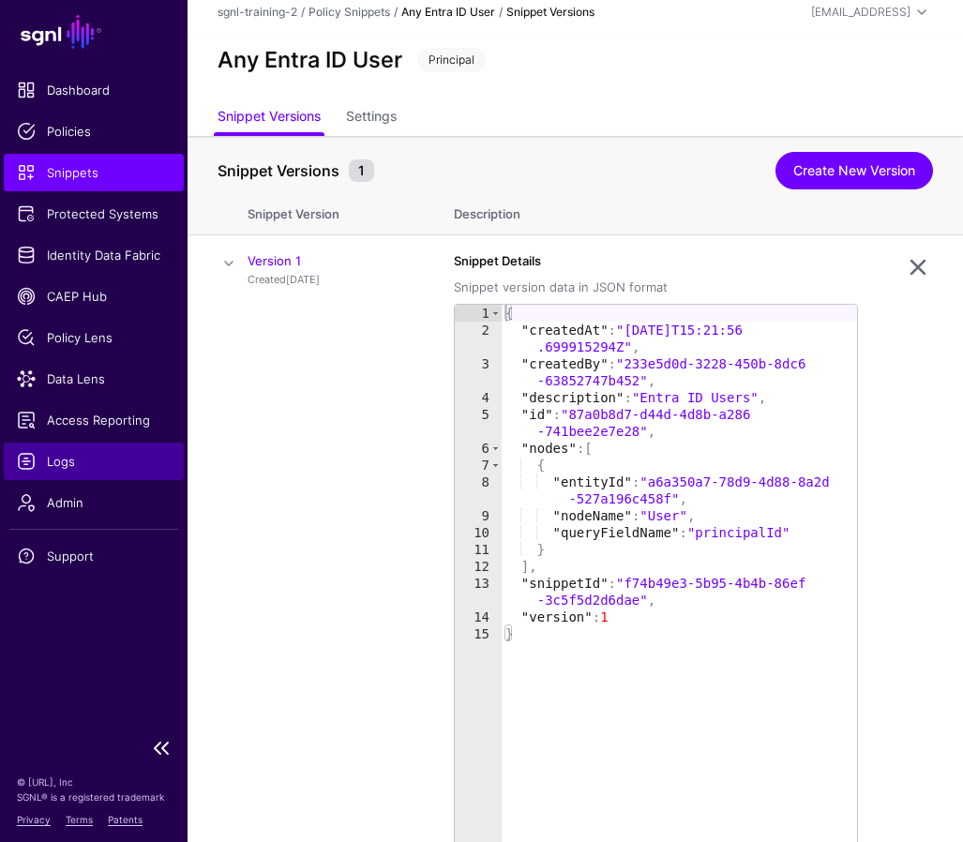
click at [77, 456] on span "Logs" at bounding box center [94, 461] width 154 height 19
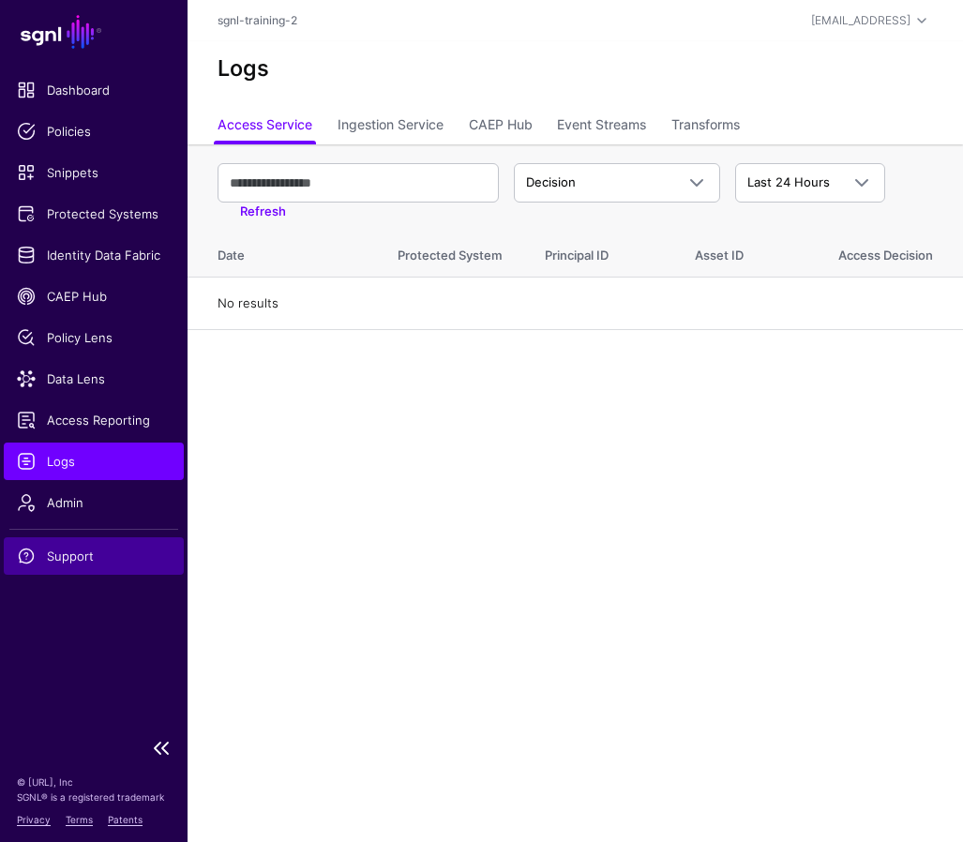
click at [72, 552] on span "Support" at bounding box center [94, 555] width 154 height 19
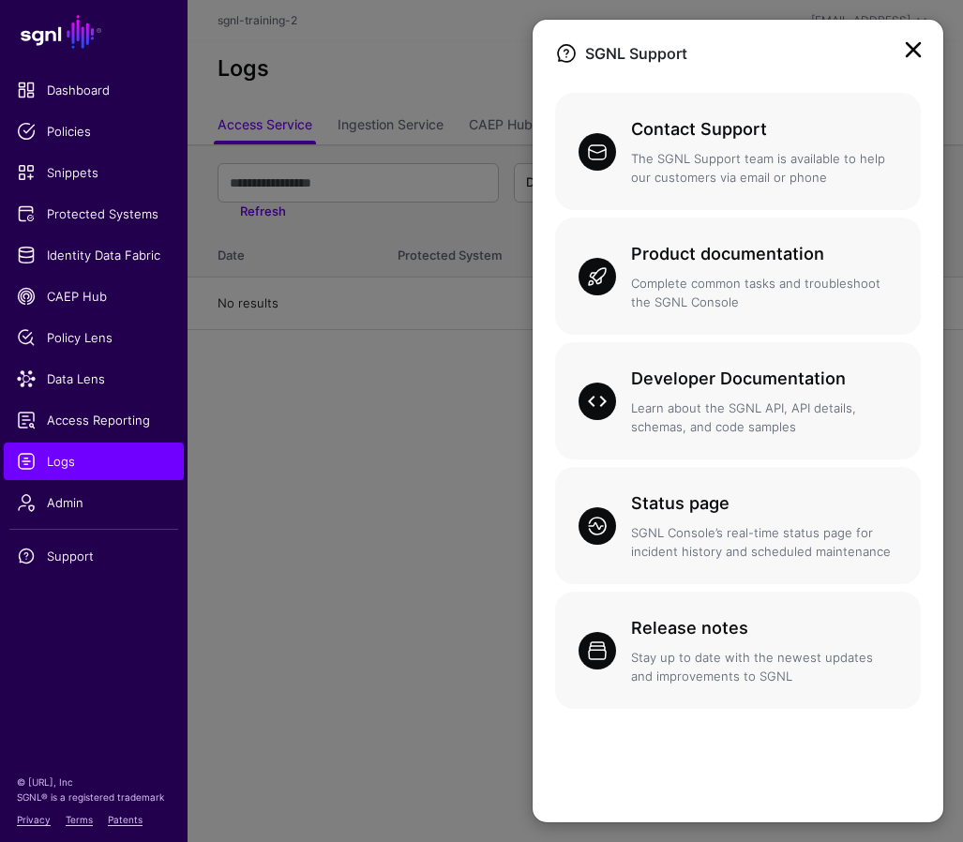
click at [913, 43] on link at bounding box center [913, 50] width 30 height 30
